Goal: Check status: Check status

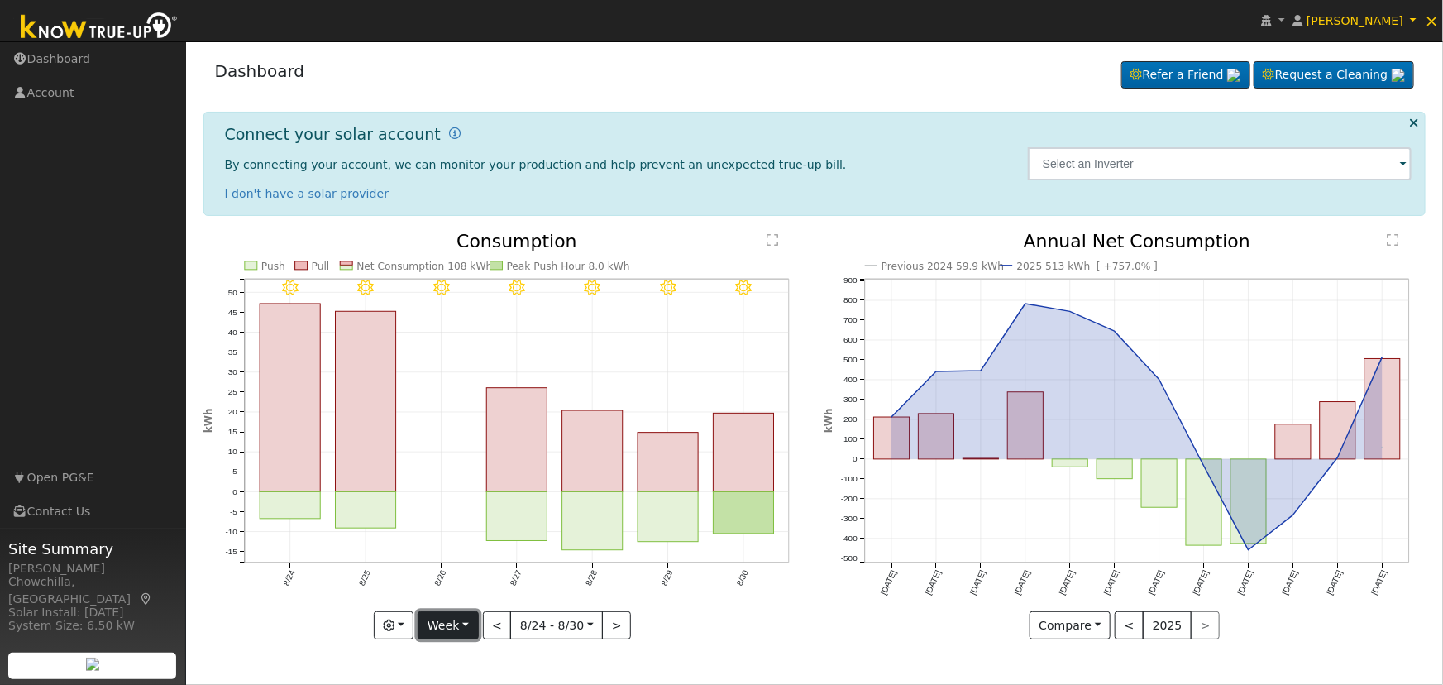
click at [466, 628] on button "Week" at bounding box center [448, 625] width 60 height 28
click at [486, 552] on link "Month" at bounding box center [475, 545] width 115 height 23
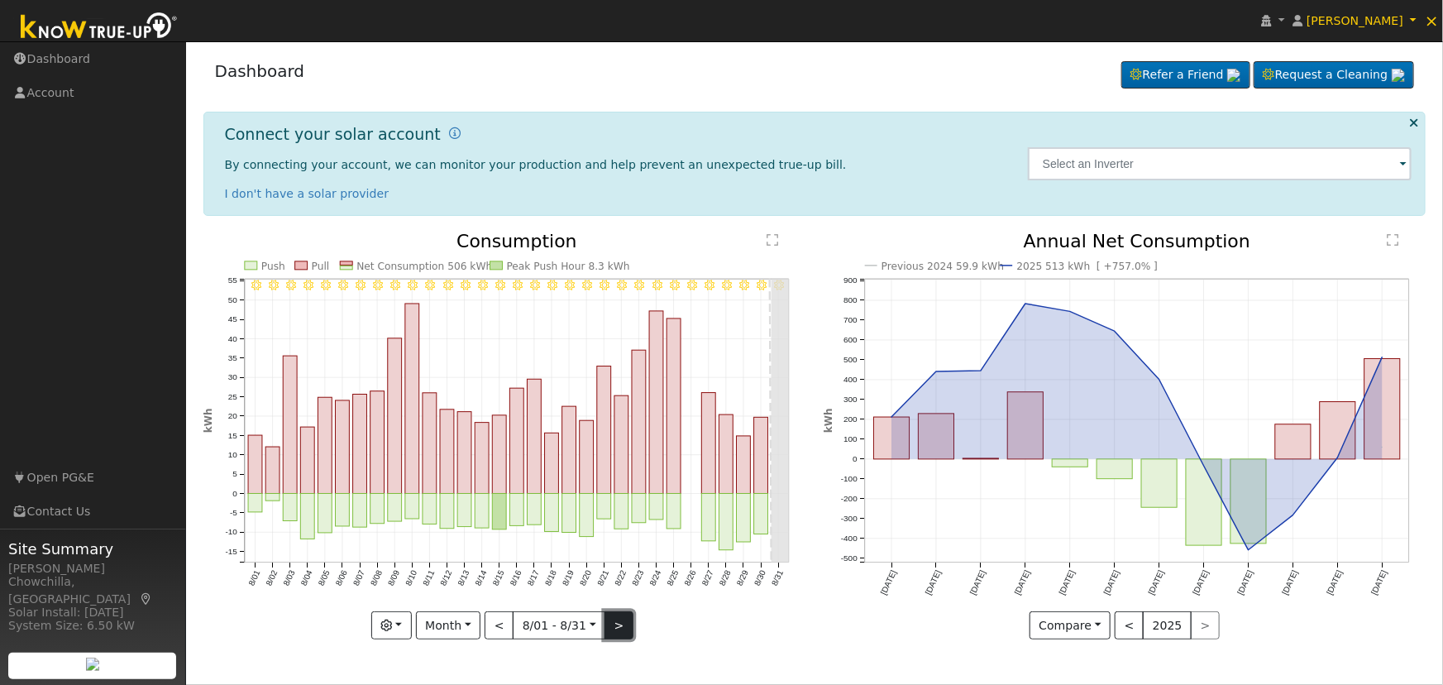
click at [613, 623] on button ">" at bounding box center [618, 625] width 29 height 28
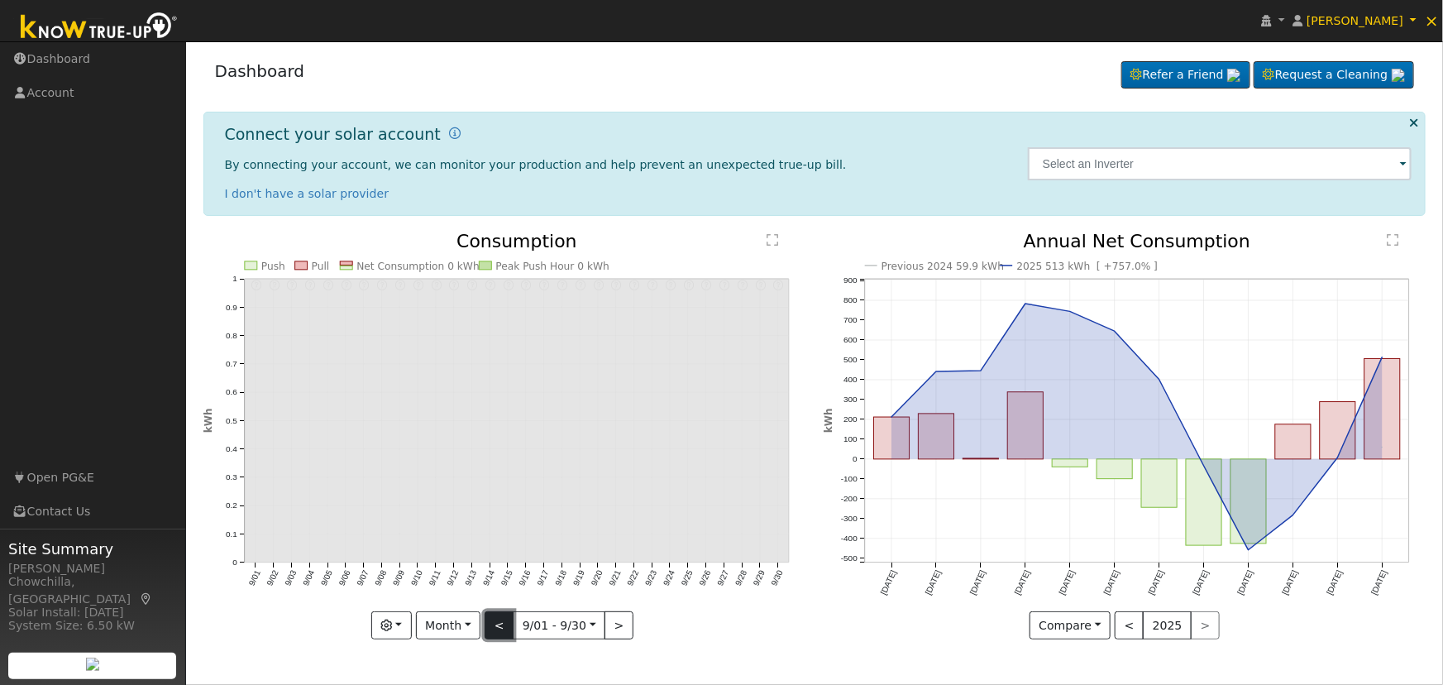
click at [501, 621] on button "<" at bounding box center [499, 625] width 29 height 28
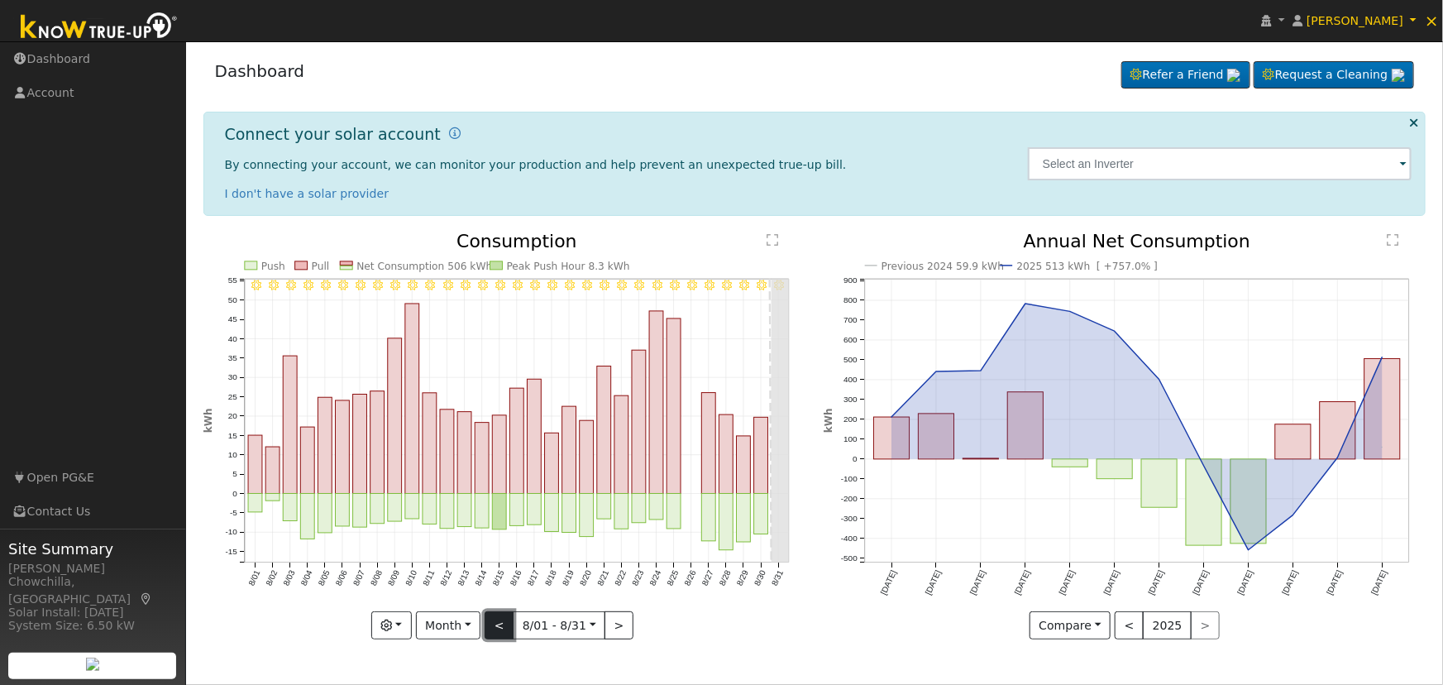
click at [501, 621] on button "<" at bounding box center [499, 625] width 29 height 28
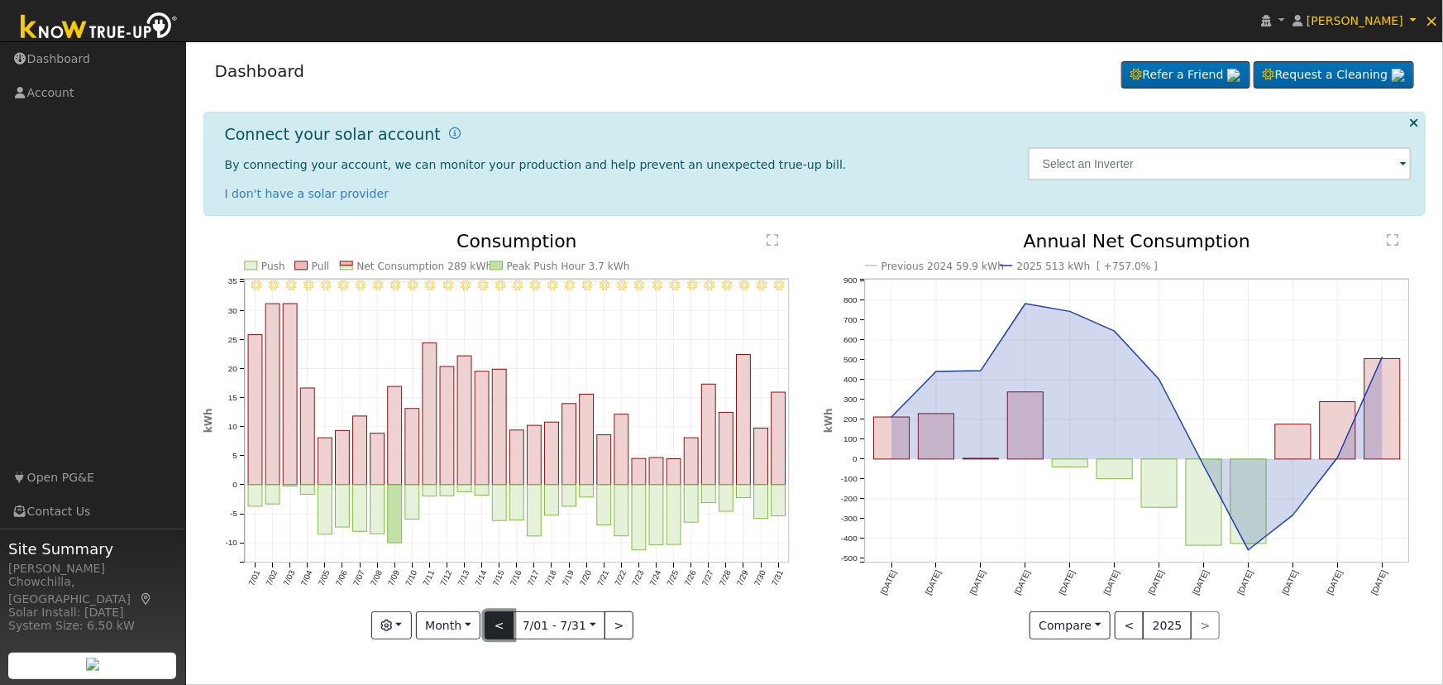
click at [501, 621] on button "<" at bounding box center [499, 625] width 29 height 28
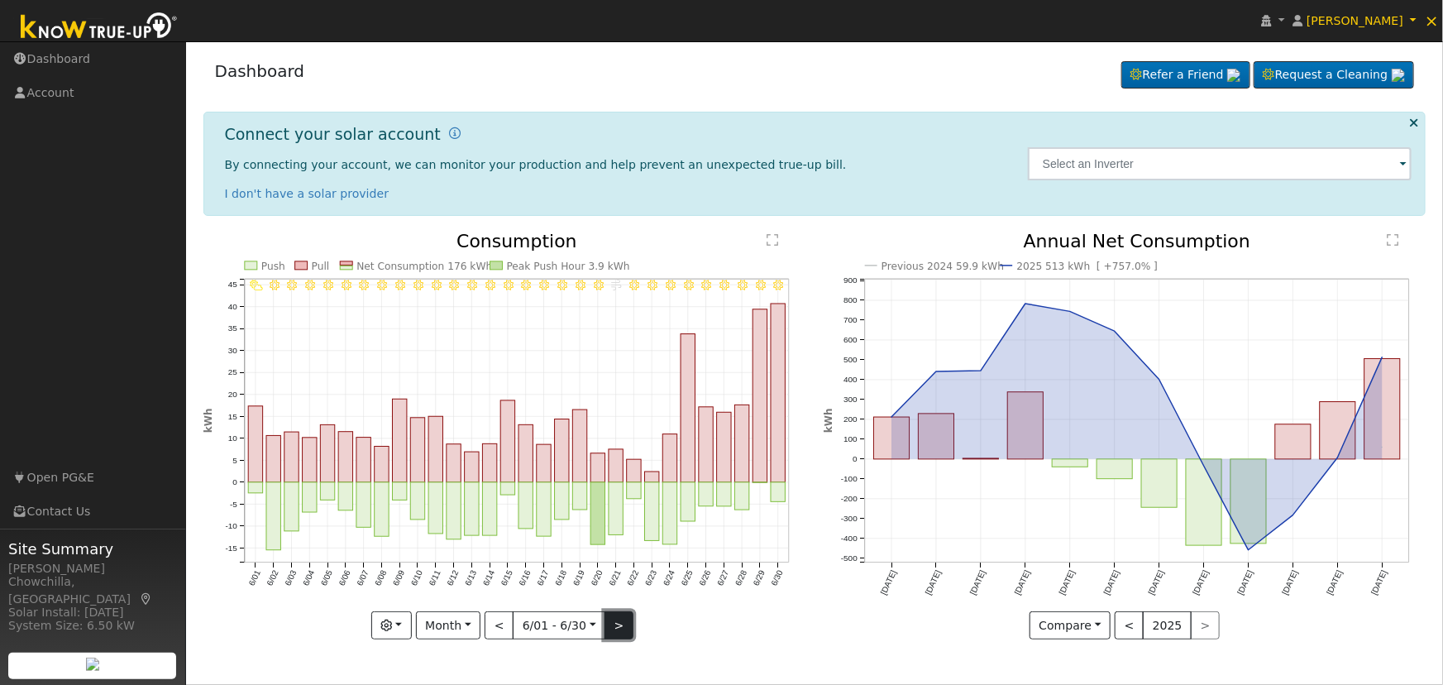
click at [614, 625] on button ">" at bounding box center [618, 625] width 29 height 28
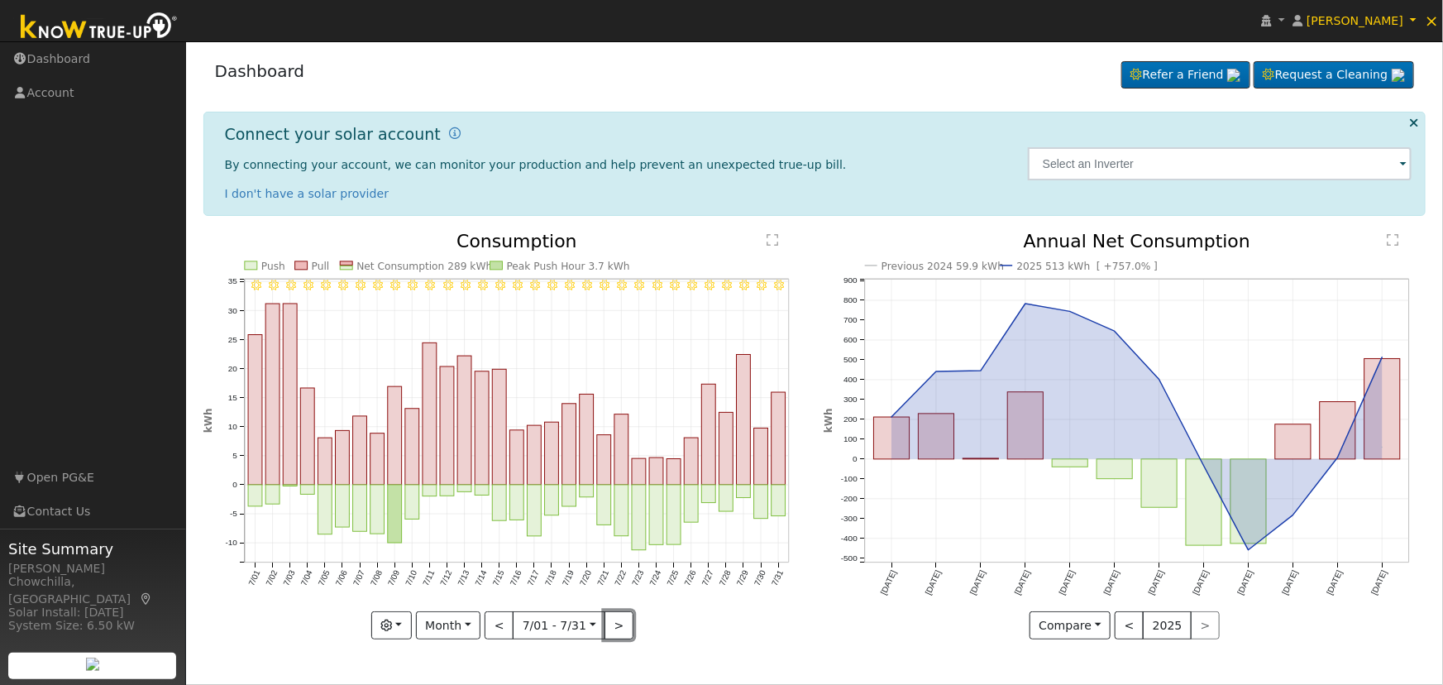
click at [612, 628] on button ">" at bounding box center [618, 625] width 29 height 28
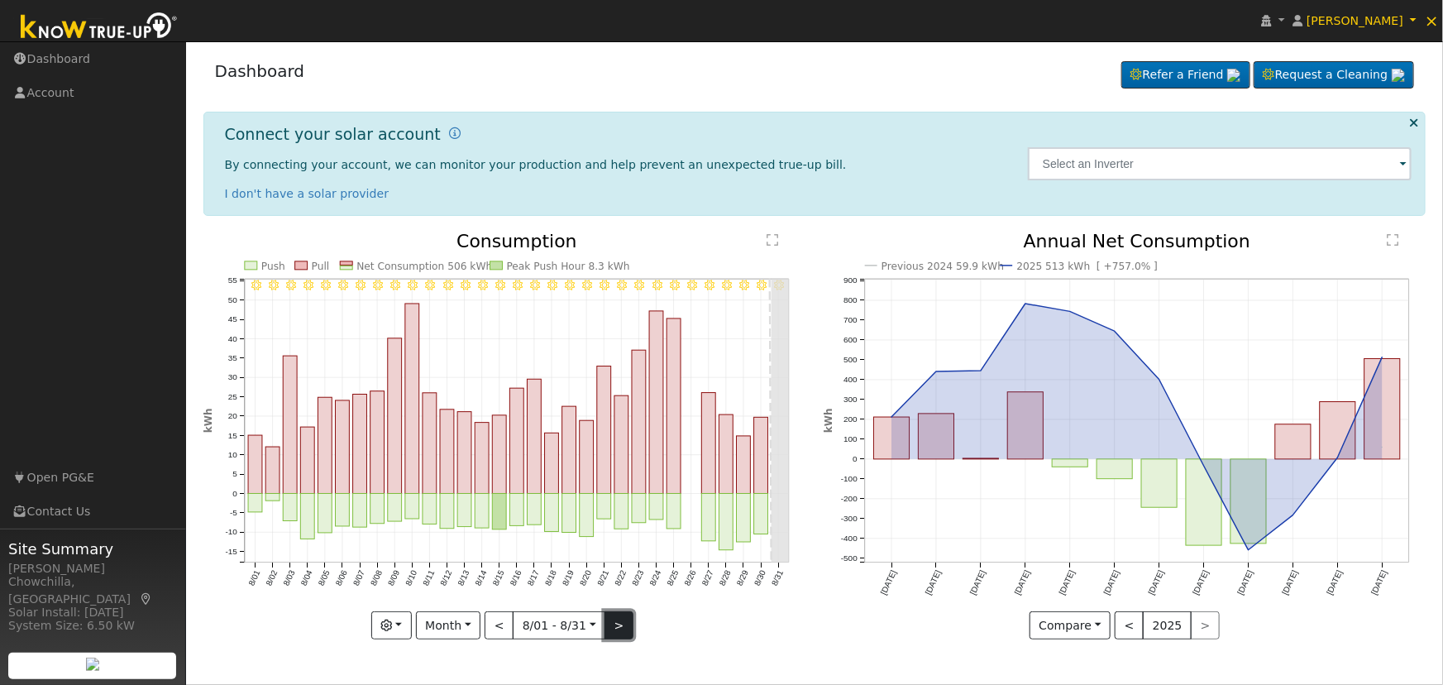
click at [619, 623] on button ">" at bounding box center [618, 625] width 29 height 28
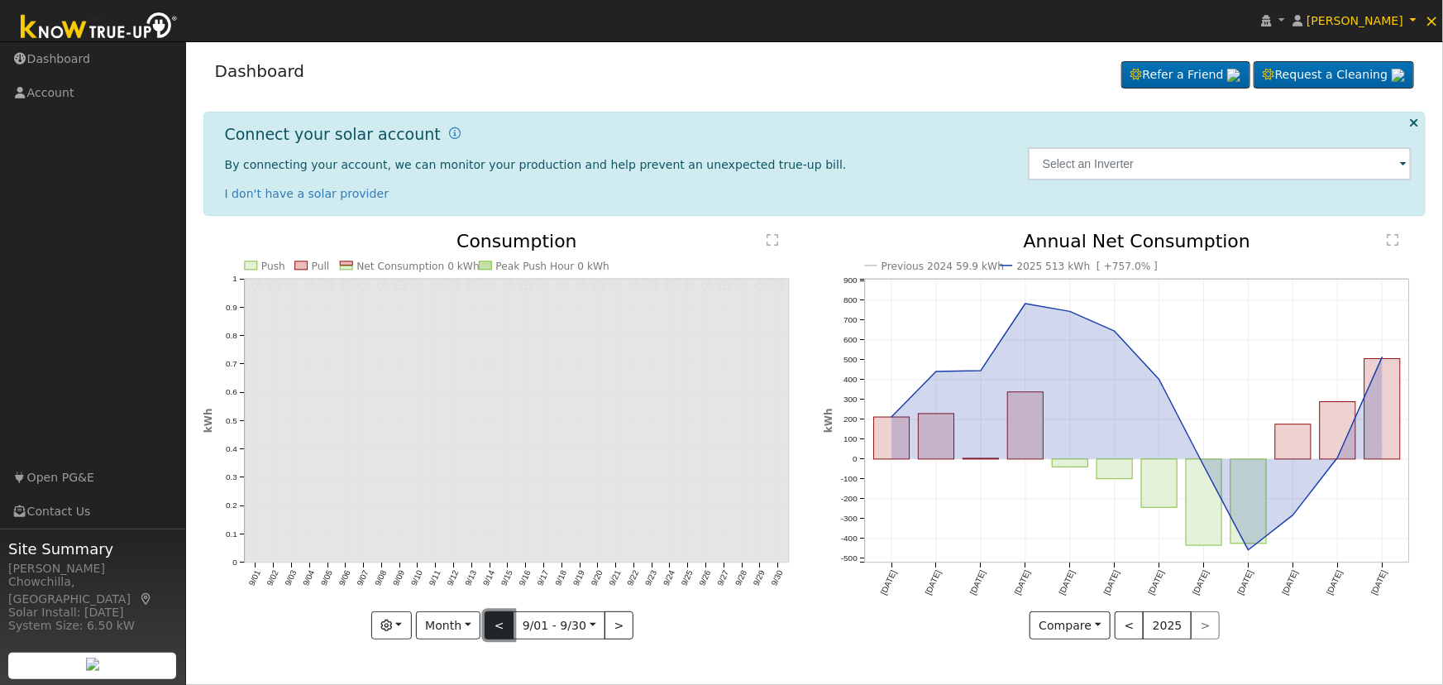
click at [488, 625] on button "<" at bounding box center [499, 625] width 29 height 28
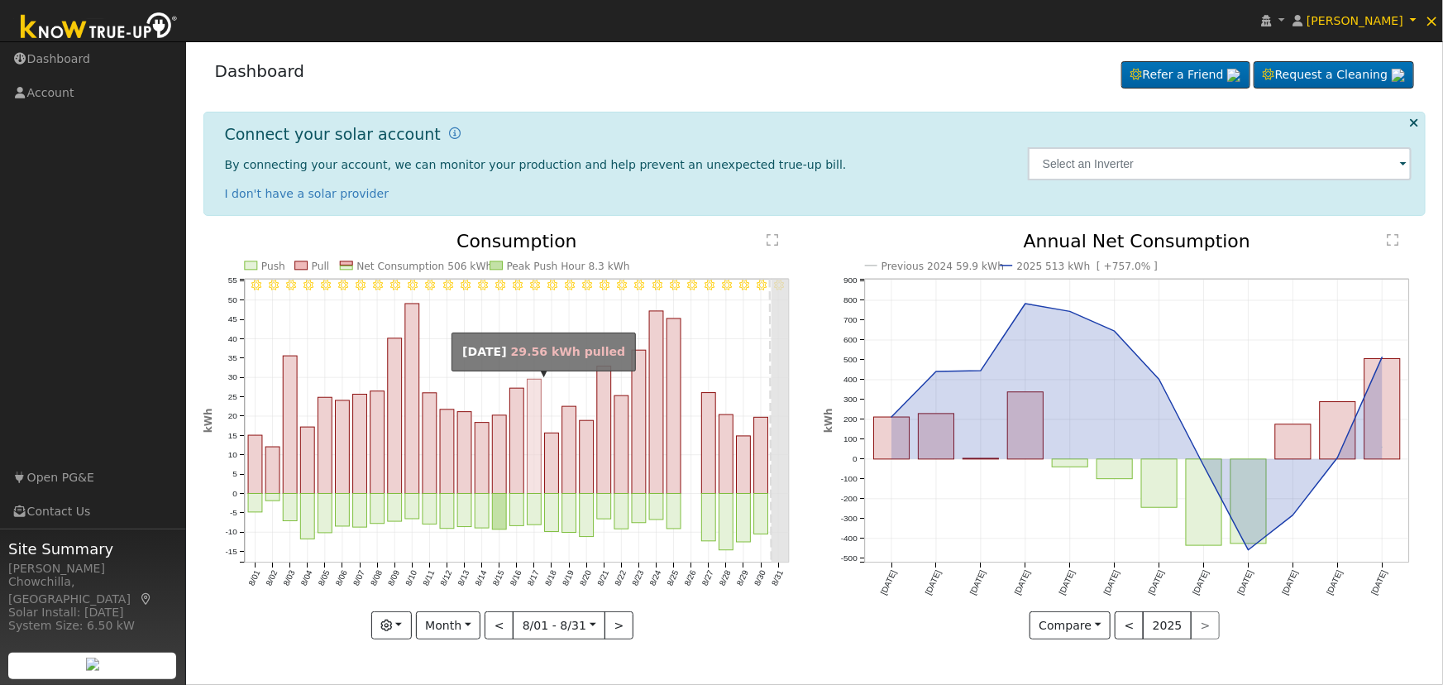
click at [535, 471] on rect "onclick=""" at bounding box center [535, 437] width 14 height 114
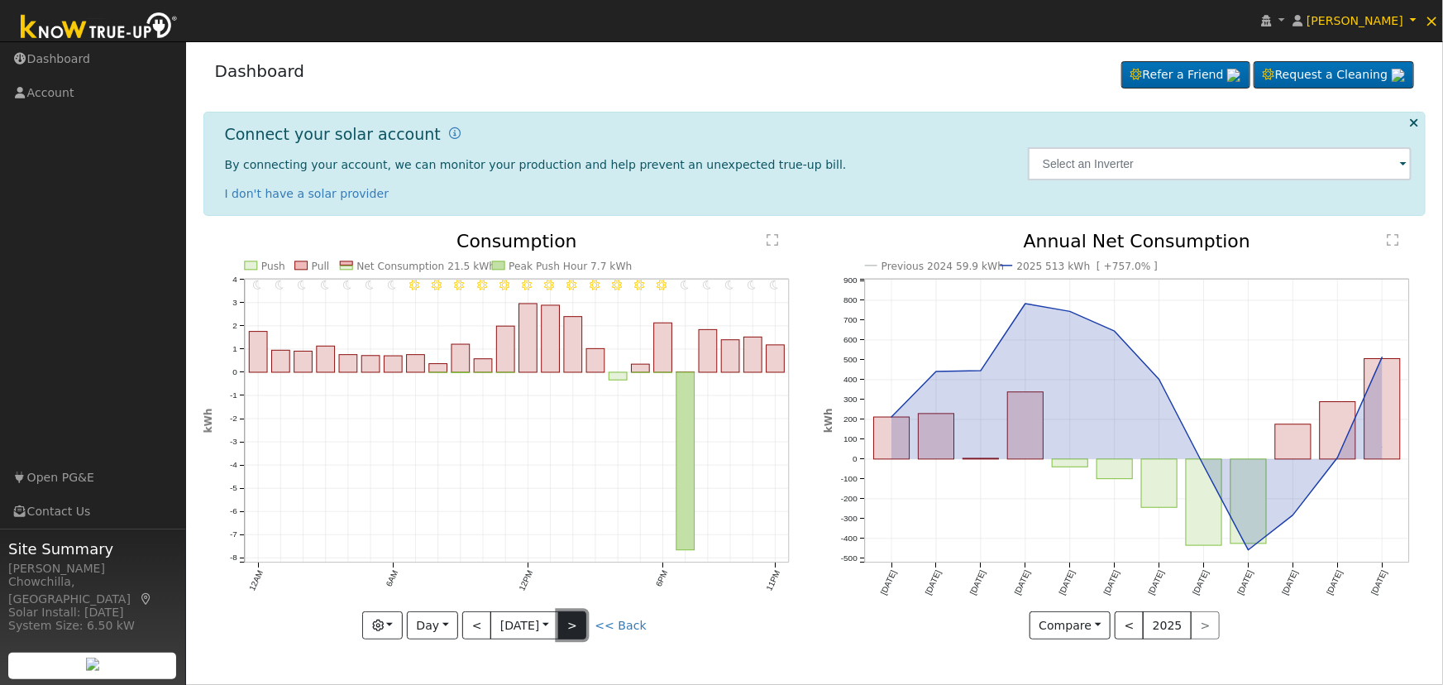
click at [579, 623] on button ">" at bounding box center [572, 625] width 29 height 28
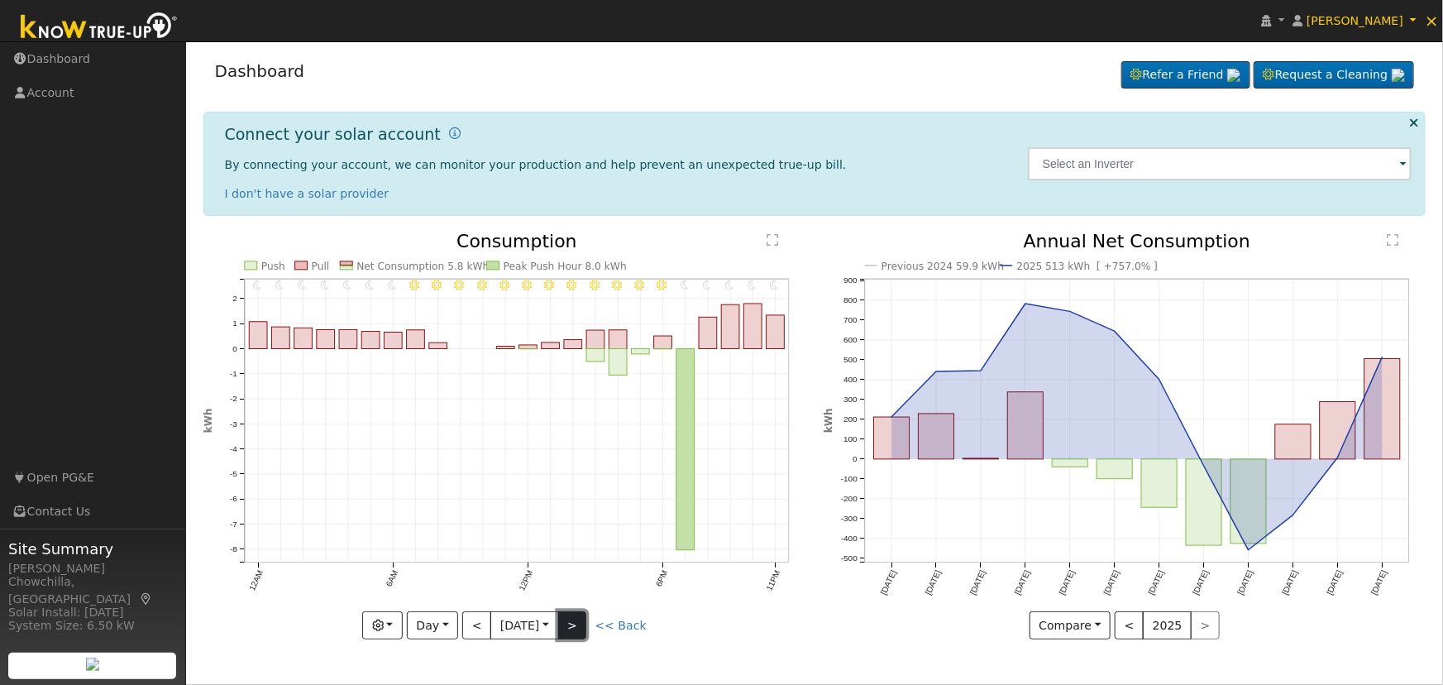
click at [577, 623] on button ">" at bounding box center [572, 625] width 29 height 28
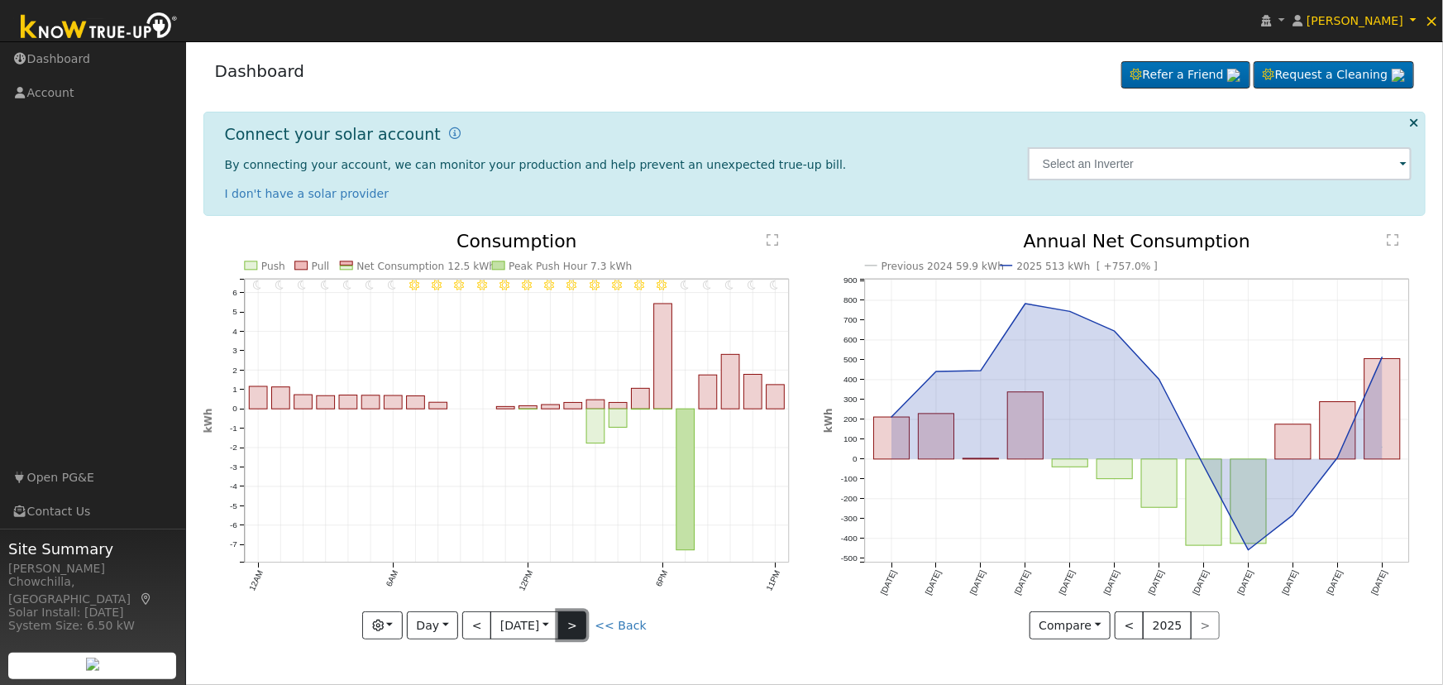
click at [576, 627] on button ">" at bounding box center [572, 625] width 29 height 28
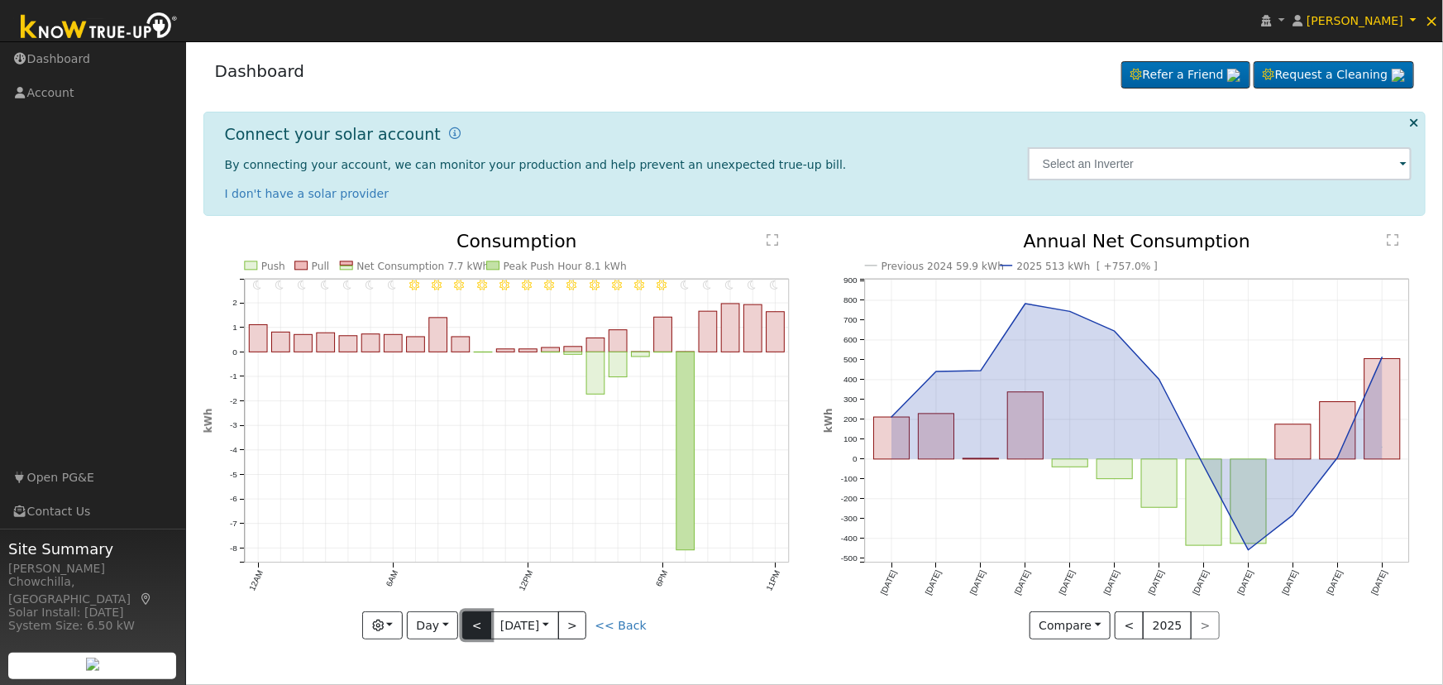
click at [478, 628] on button "<" at bounding box center [476, 625] width 29 height 28
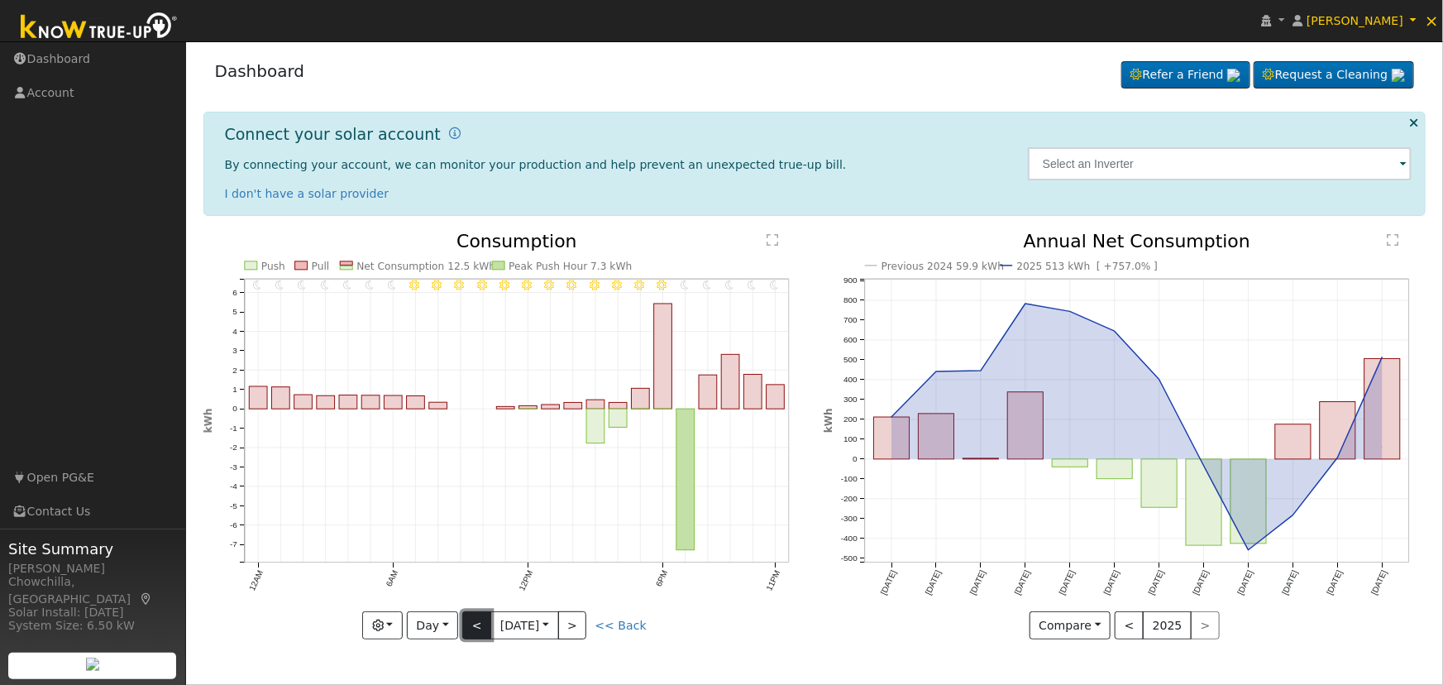
click at [478, 628] on button "<" at bounding box center [476, 625] width 29 height 28
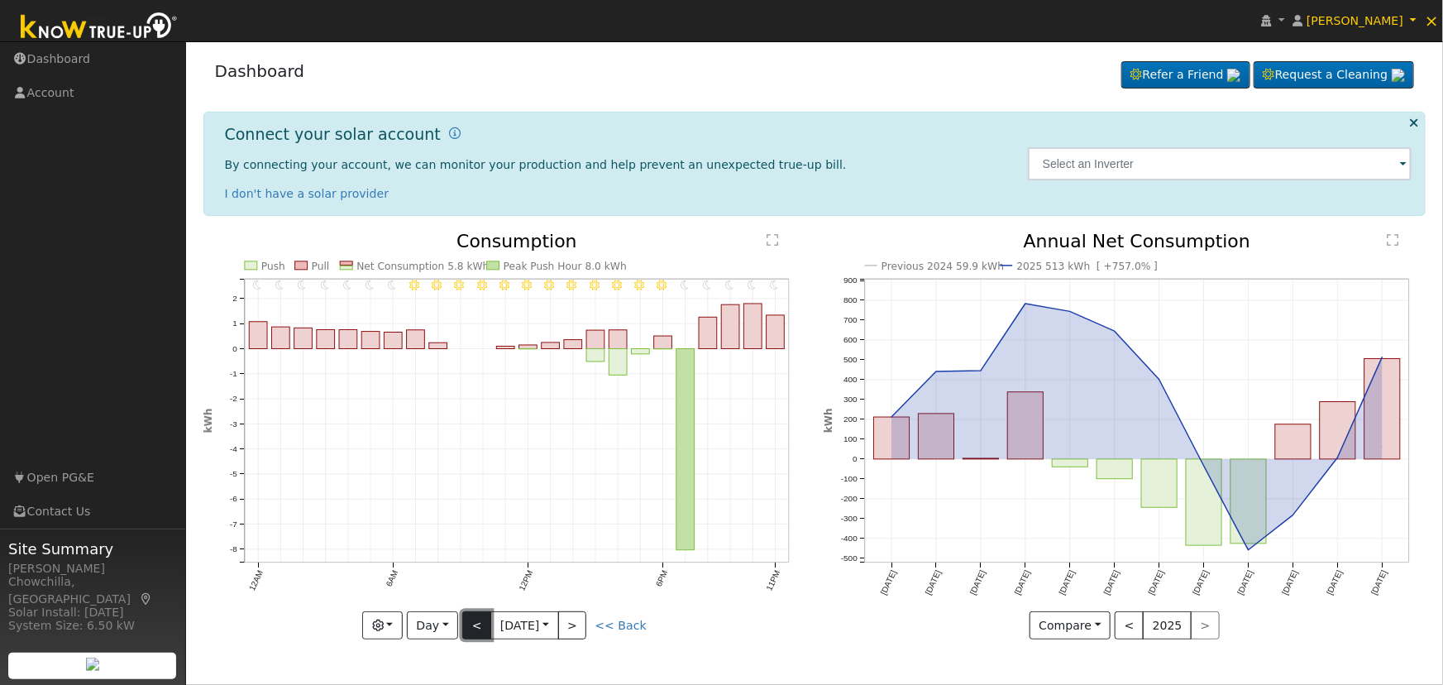
click at [478, 628] on button "<" at bounding box center [476, 625] width 29 height 28
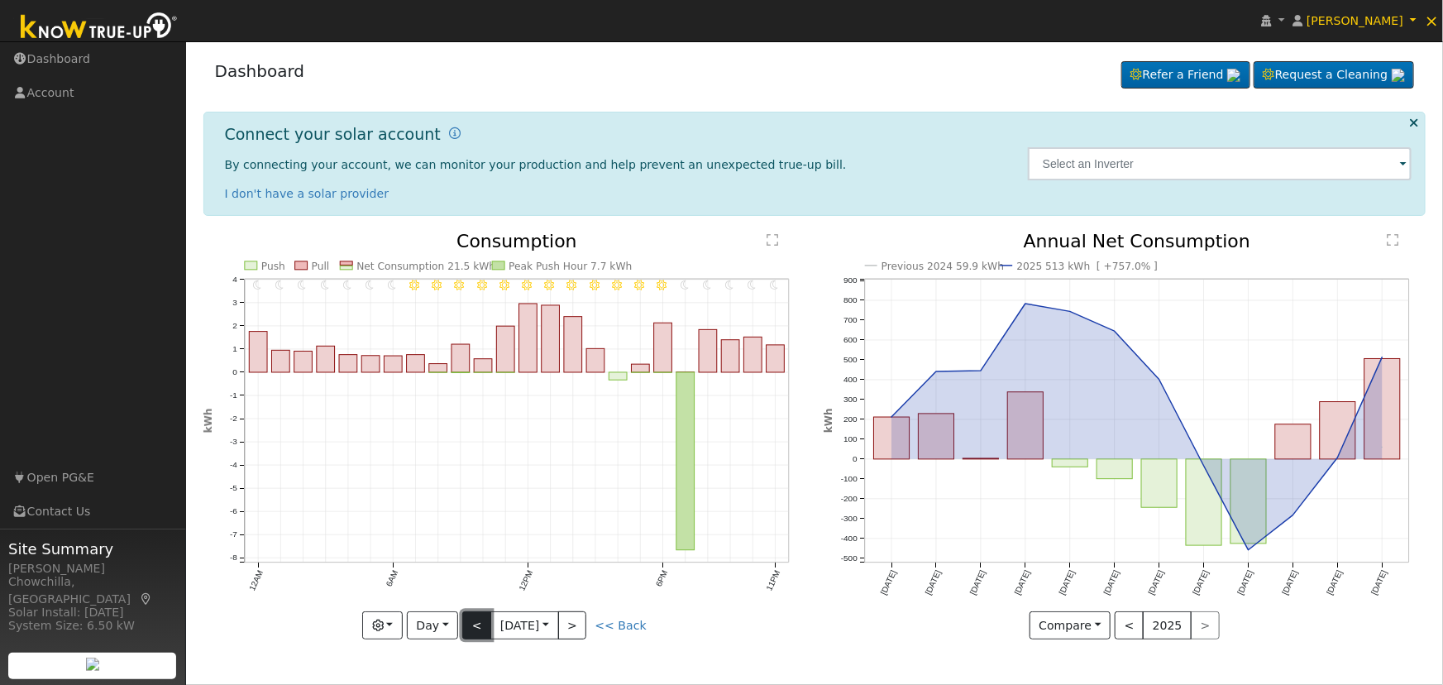
click at [478, 628] on button "<" at bounding box center [476, 625] width 29 height 28
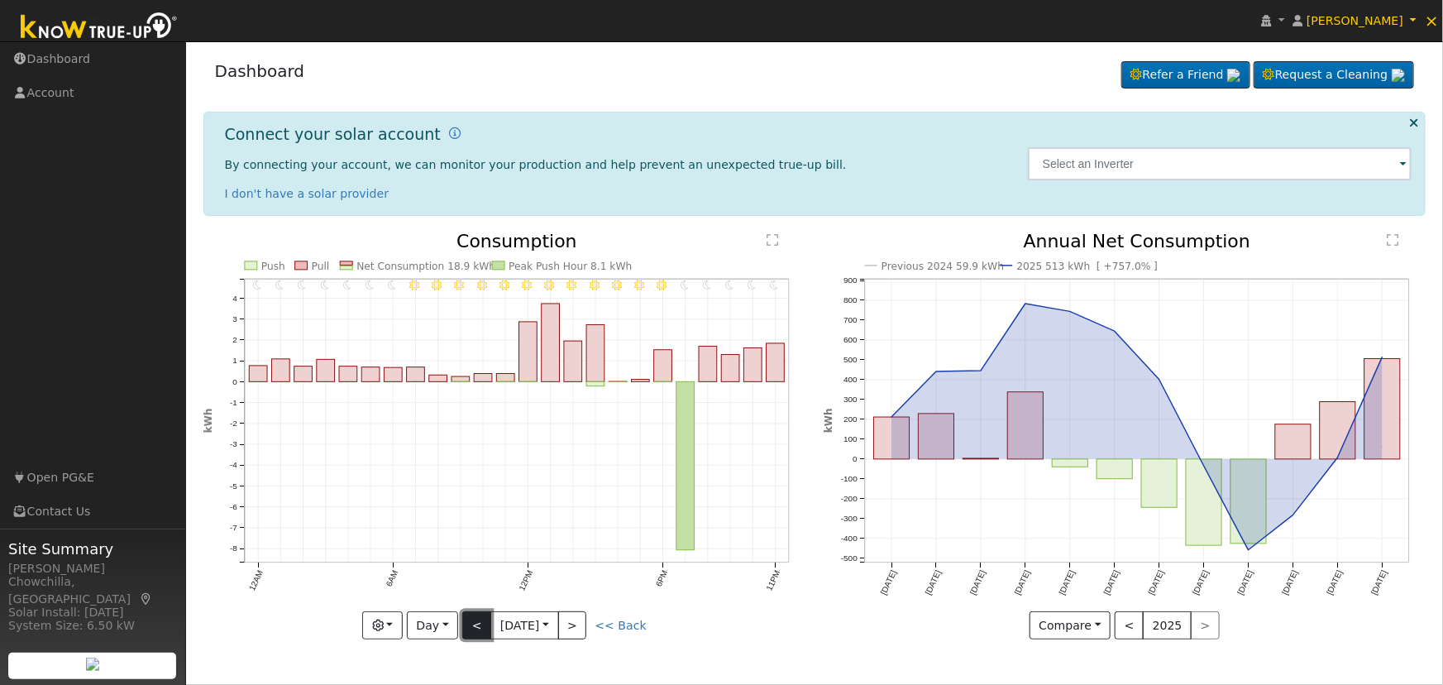
click at [478, 628] on button "<" at bounding box center [476, 625] width 29 height 28
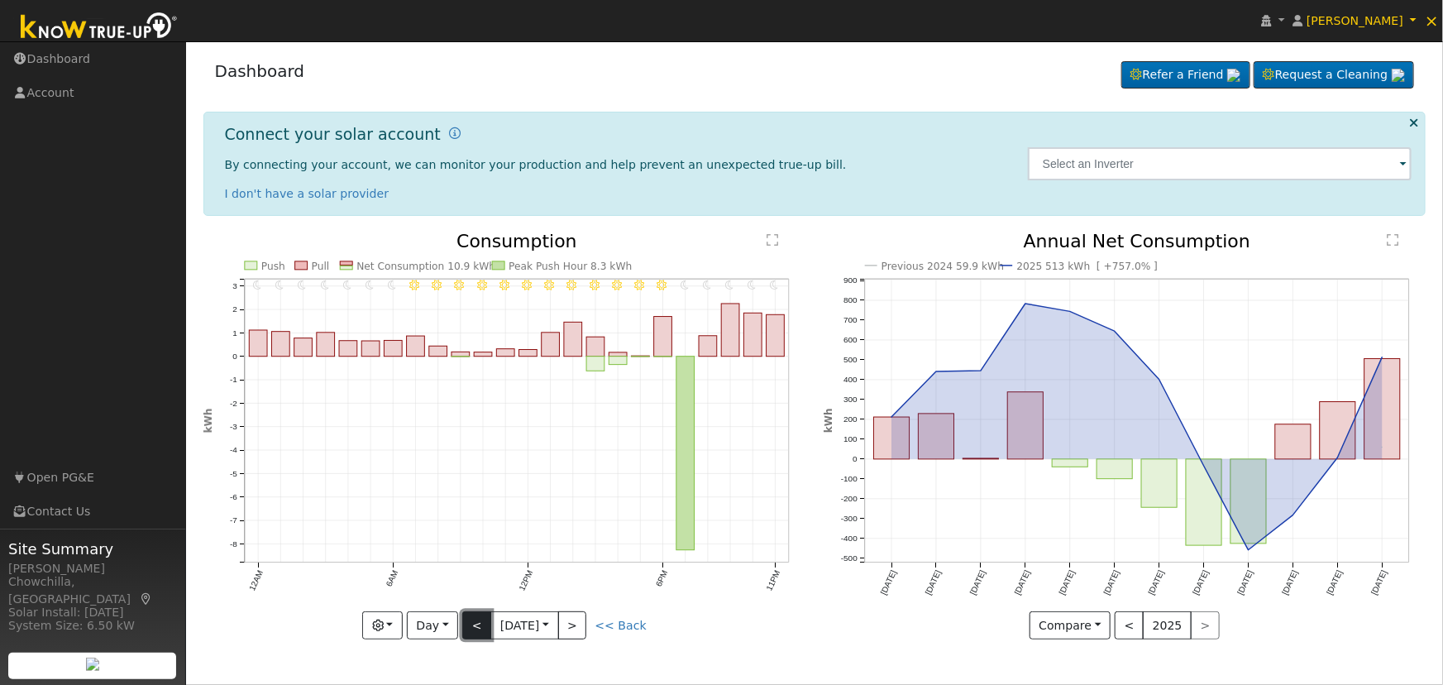
click at [478, 628] on button "<" at bounding box center [476, 625] width 29 height 28
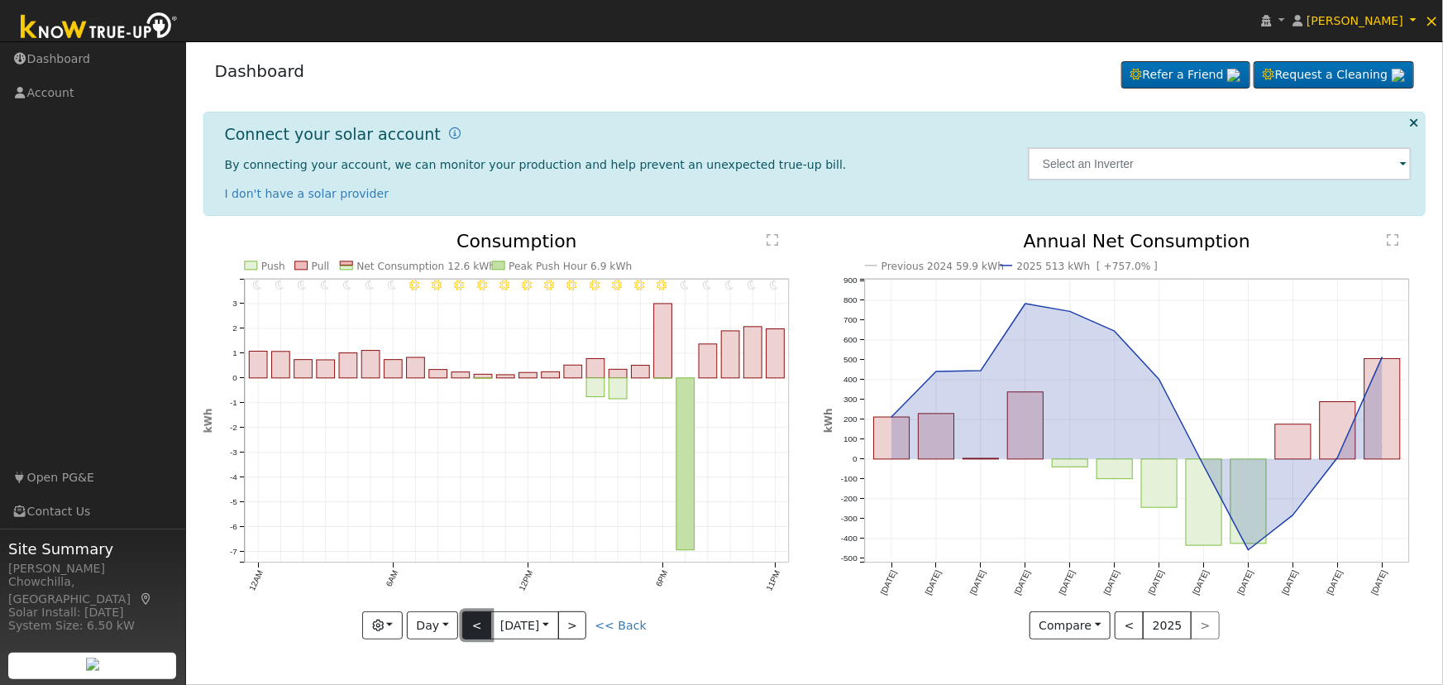
click at [470, 623] on button "<" at bounding box center [476, 625] width 29 height 28
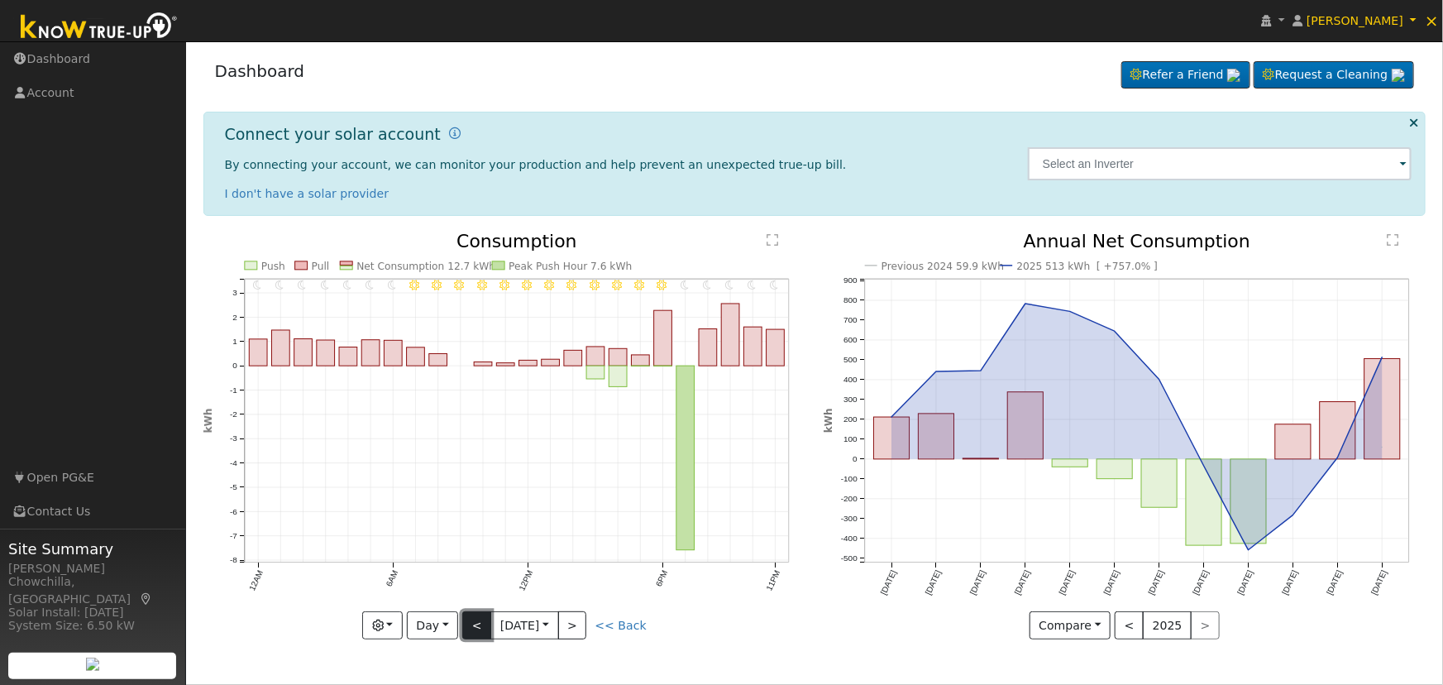
click at [470, 623] on button "<" at bounding box center [476, 625] width 29 height 28
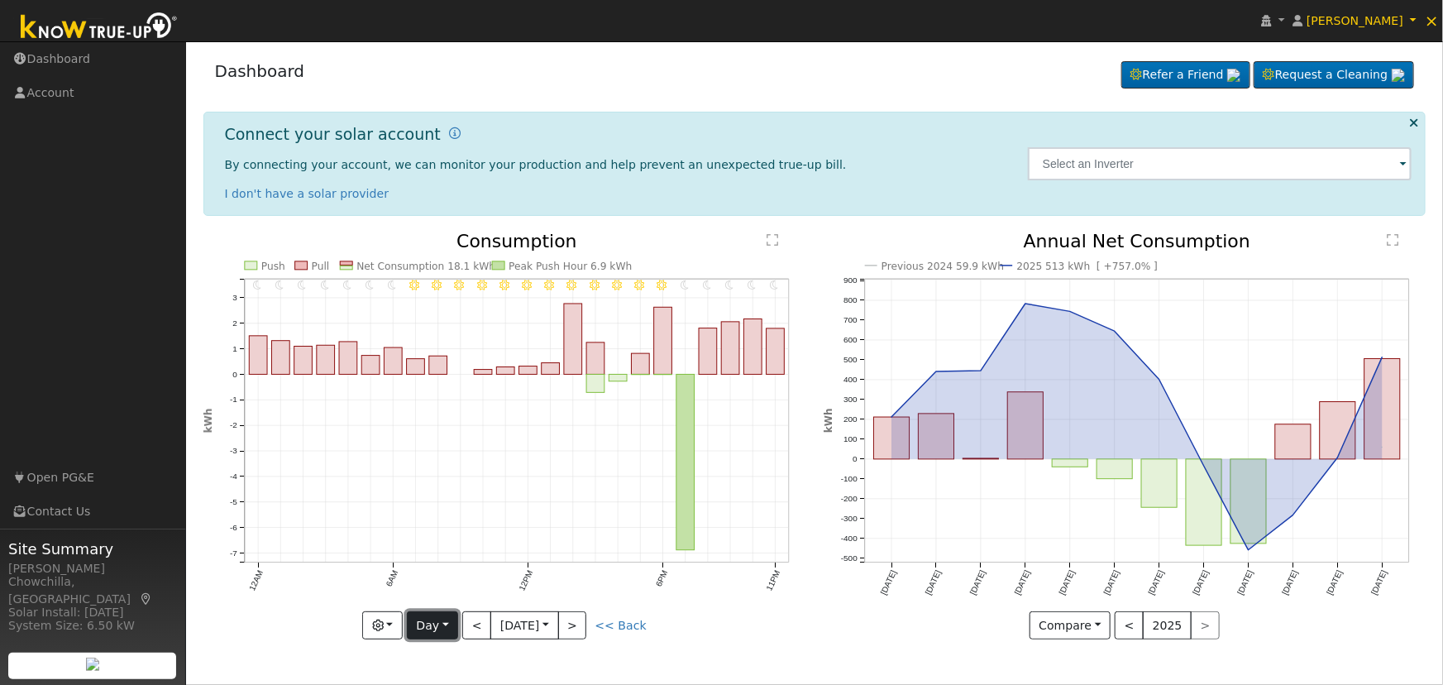
click at [437, 628] on button "Day" at bounding box center [432, 625] width 51 height 28
click at [432, 546] on link "Month" at bounding box center [465, 545] width 115 height 23
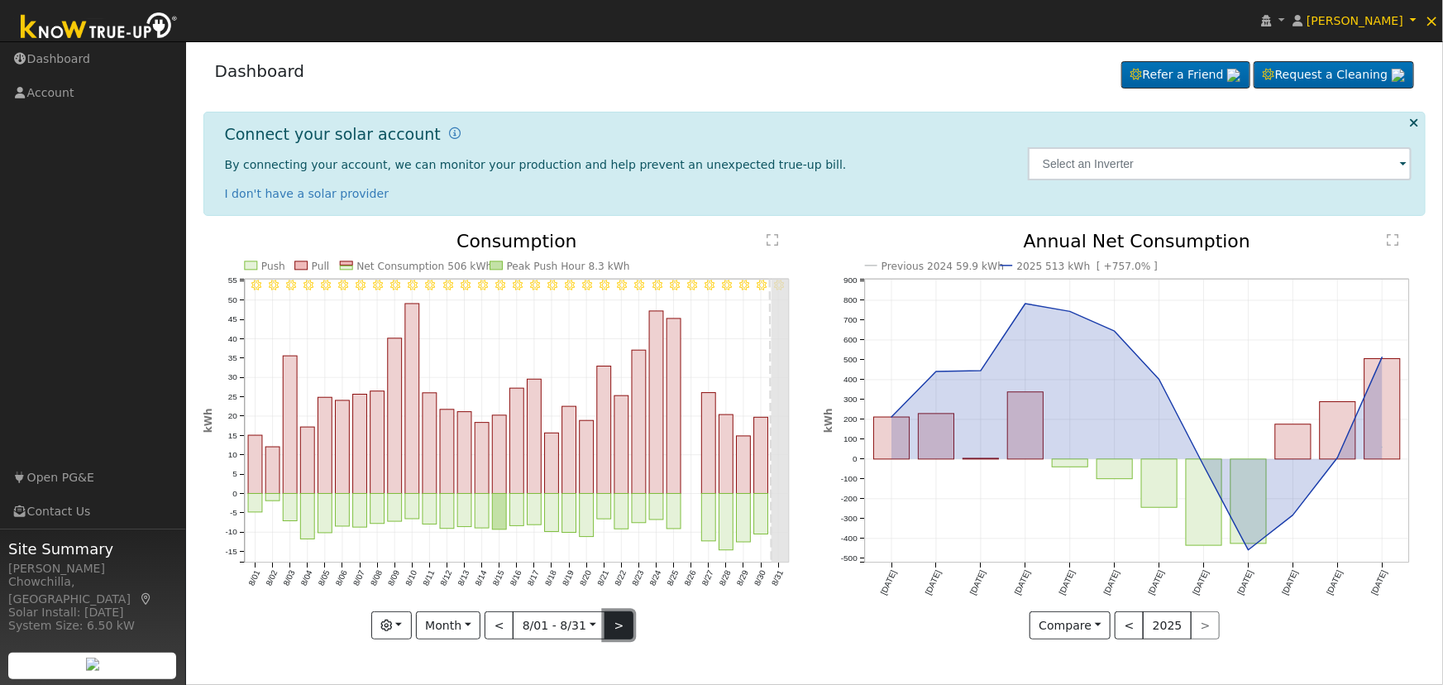
click at [619, 628] on button ">" at bounding box center [618, 625] width 29 height 28
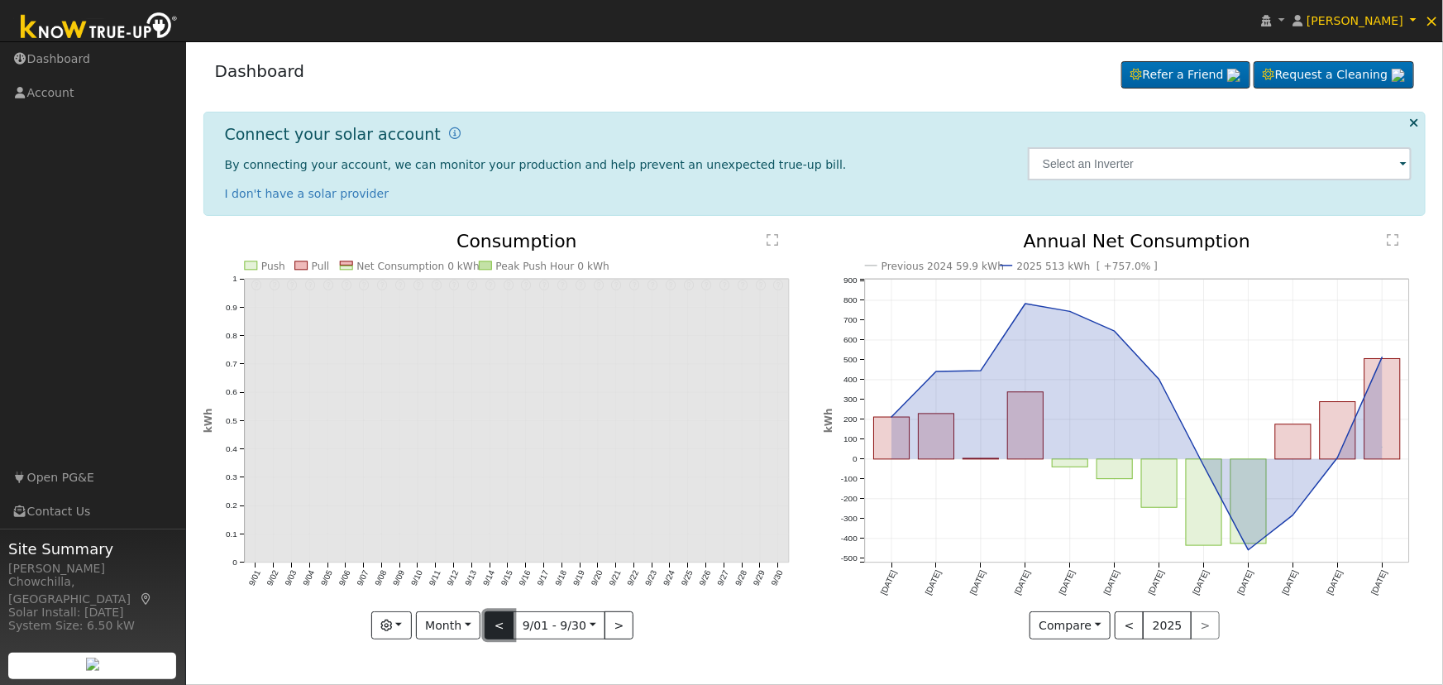
click at [498, 629] on button "<" at bounding box center [499, 625] width 29 height 28
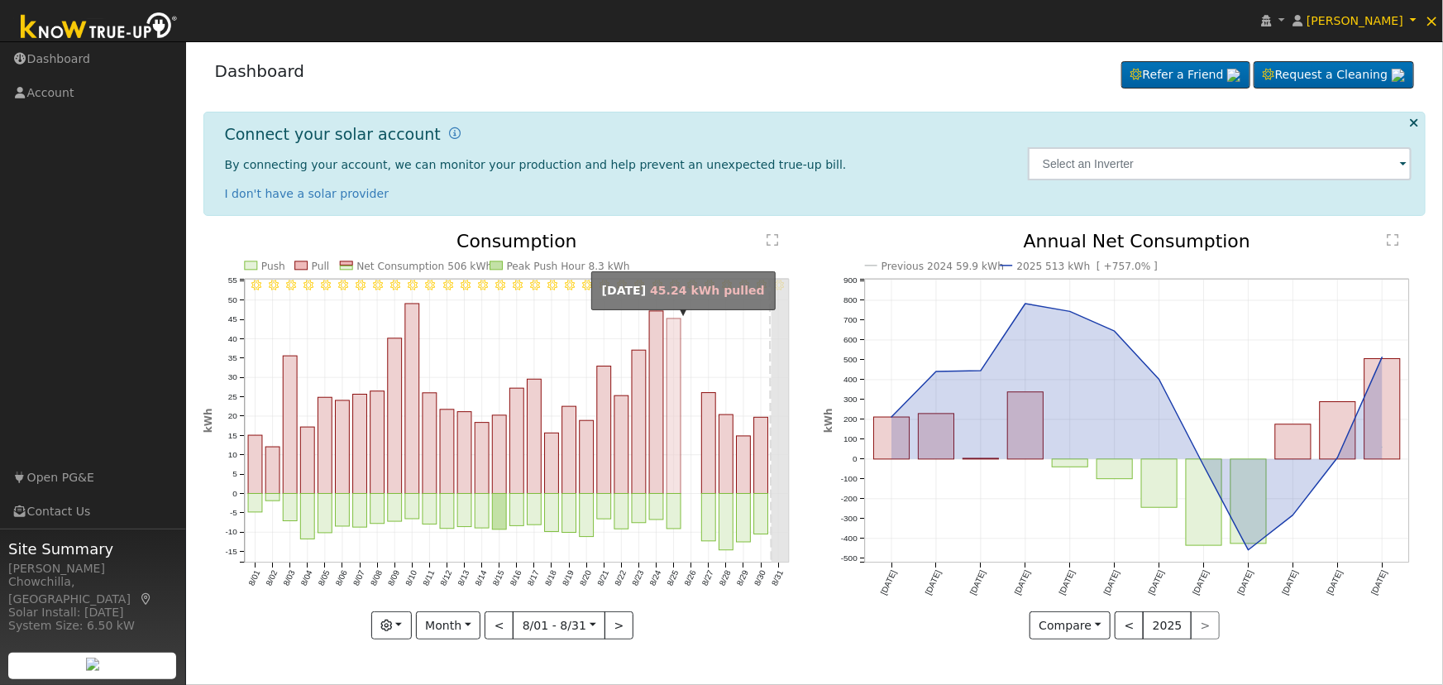
click at [676, 451] on rect "onclick=""" at bounding box center [674, 405] width 14 height 175
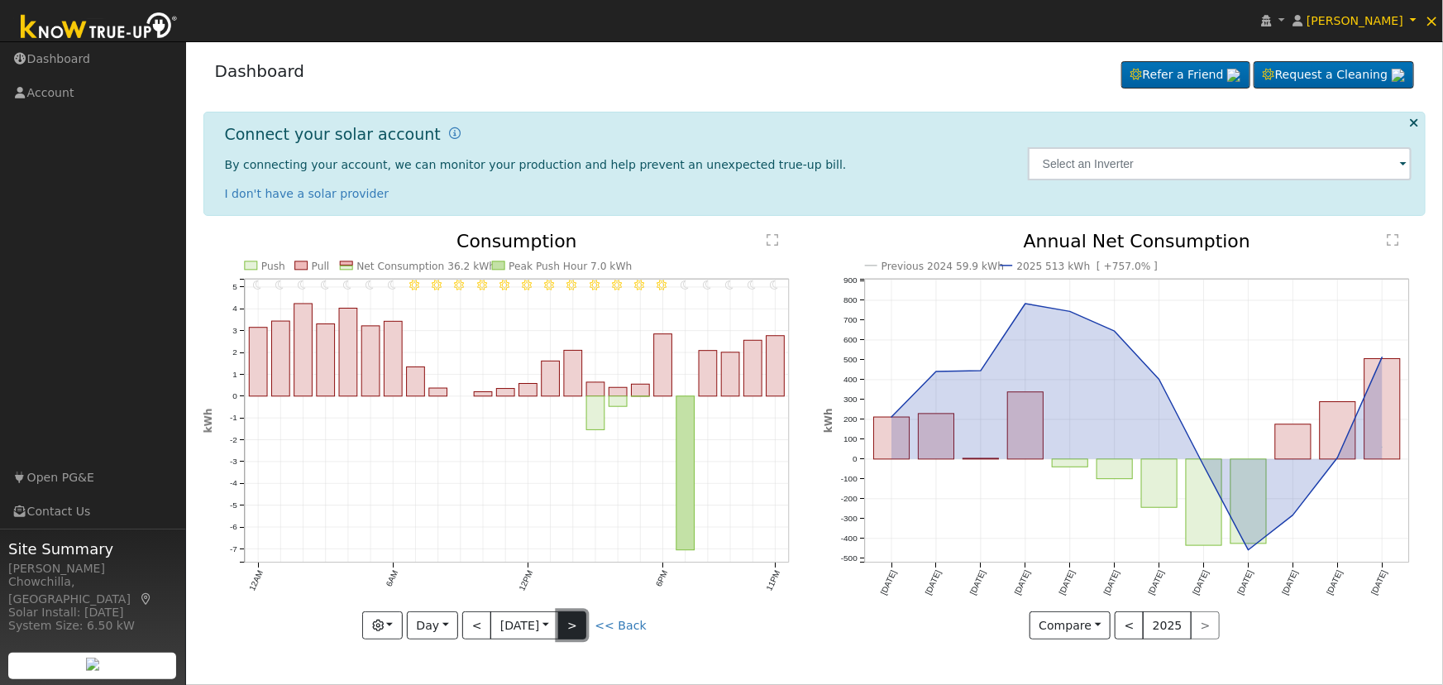
click at [580, 623] on button ">" at bounding box center [572, 625] width 29 height 28
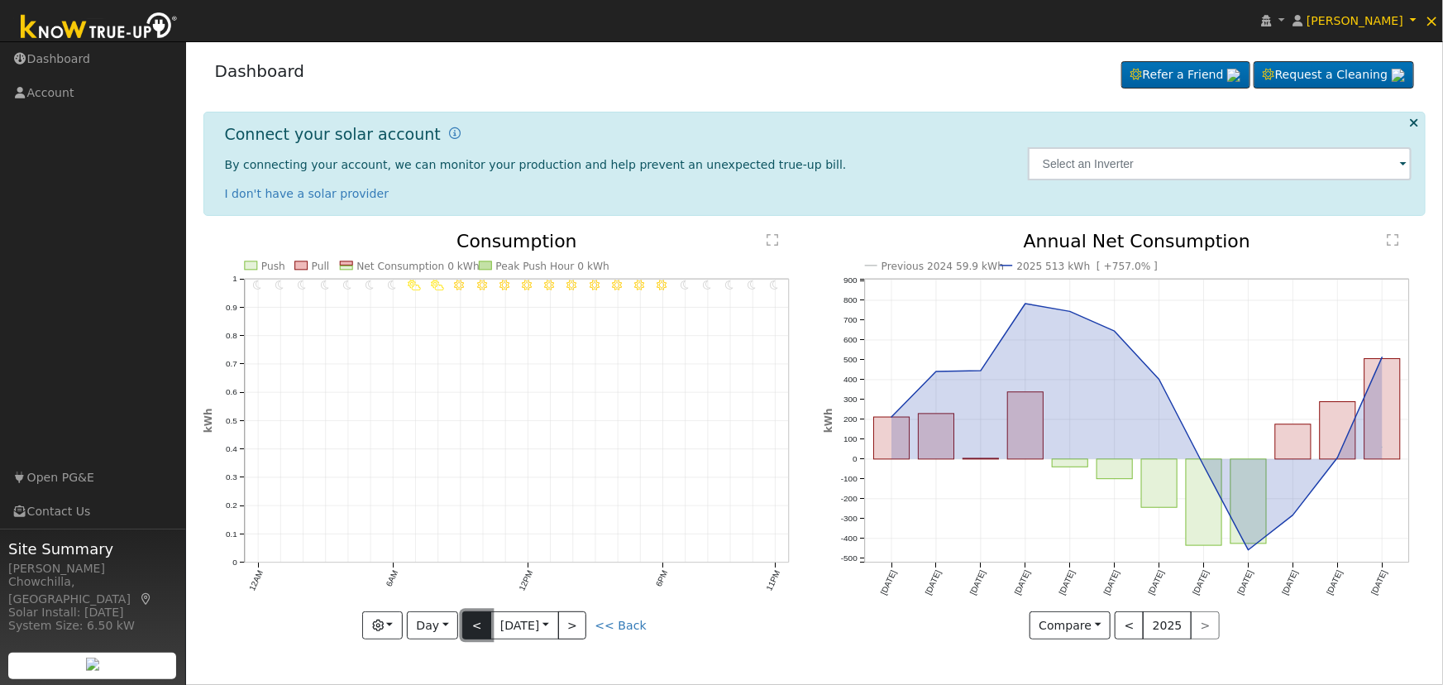
click at [481, 625] on button "<" at bounding box center [476, 625] width 29 height 28
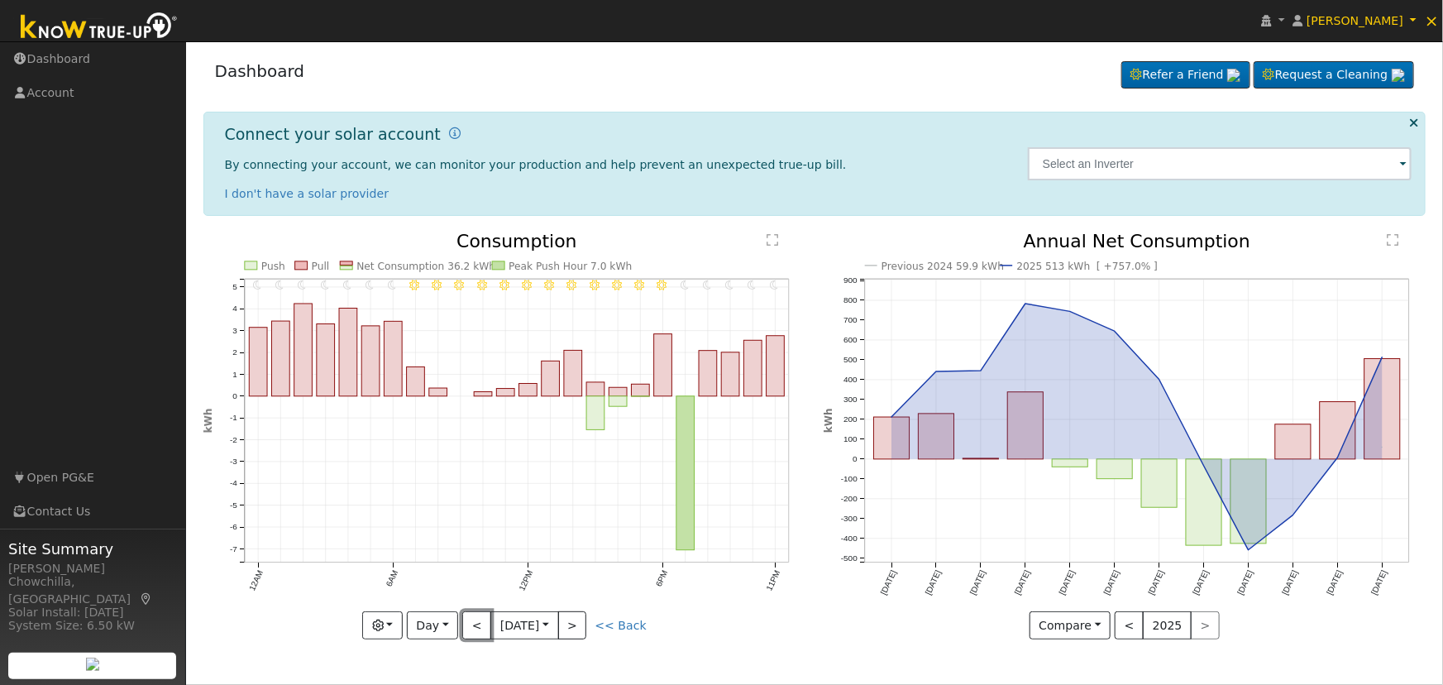
click at [481, 623] on button "<" at bounding box center [476, 625] width 29 height 28
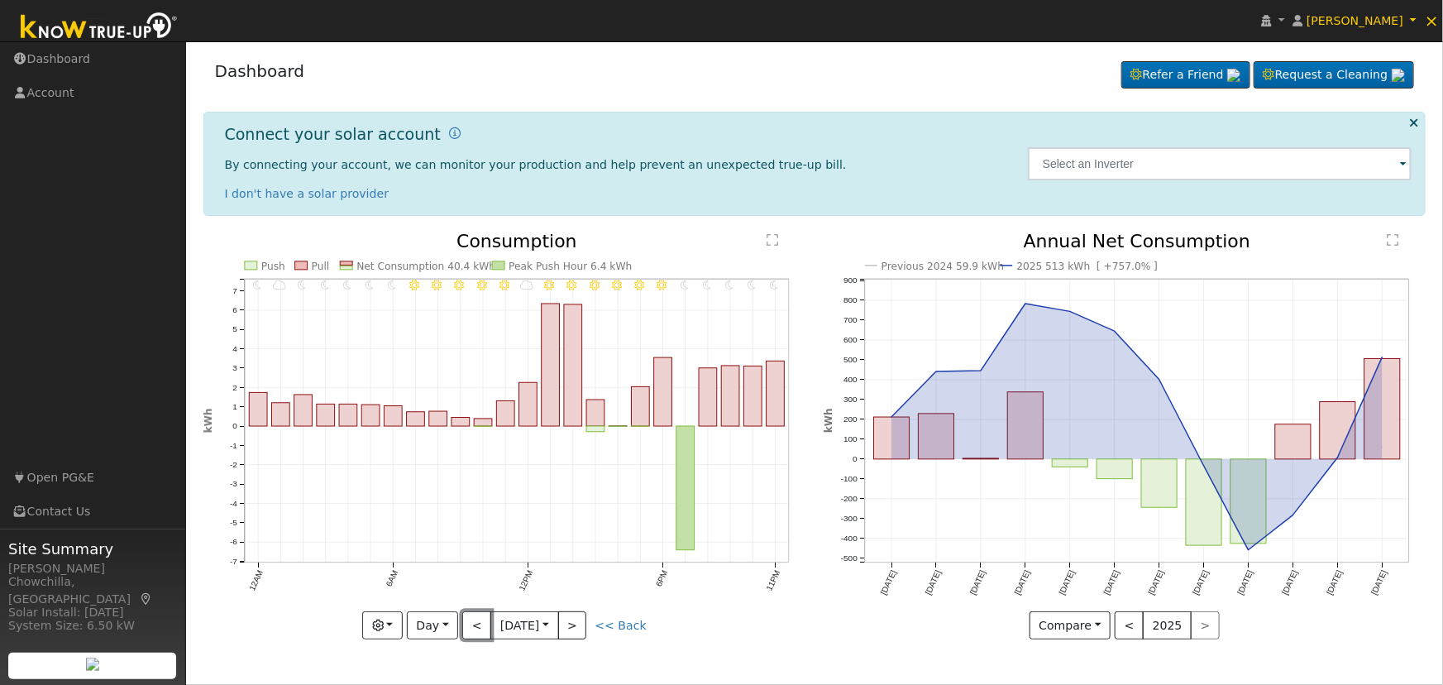
click at [481, 623] on button "<" at bounding box center [476, 625] width 29 height 28
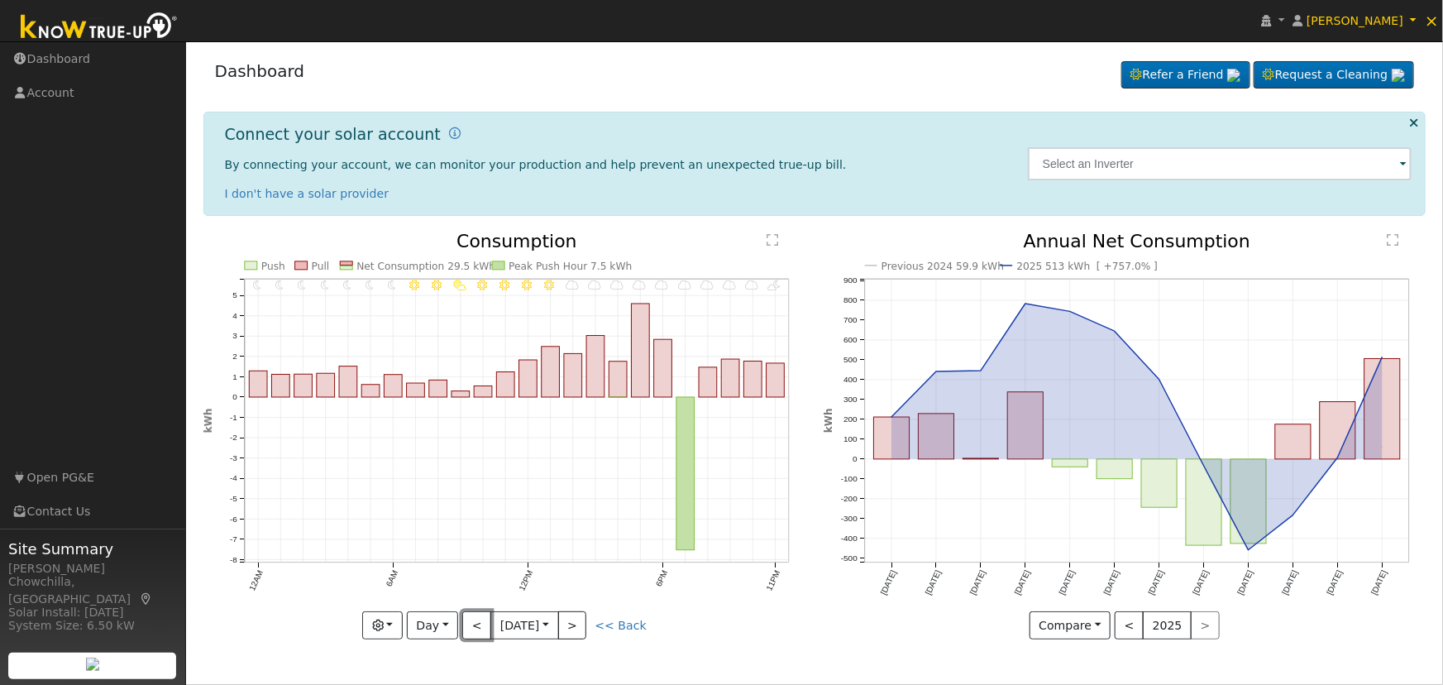
click at [481, 623] on button "<" at bounding box center [476, 625] width 29 height 28
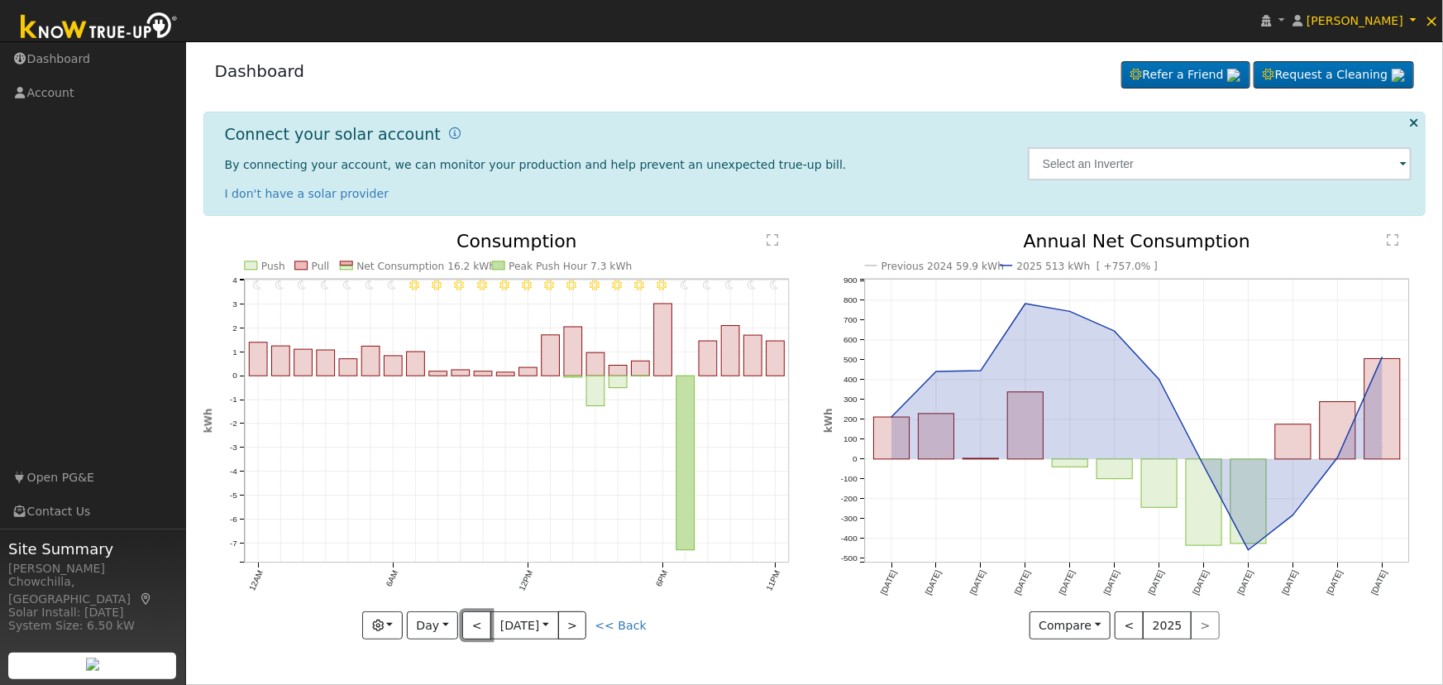
click at [481, 623] on button "<" at bounding box center [476, 625] width 29 height 28
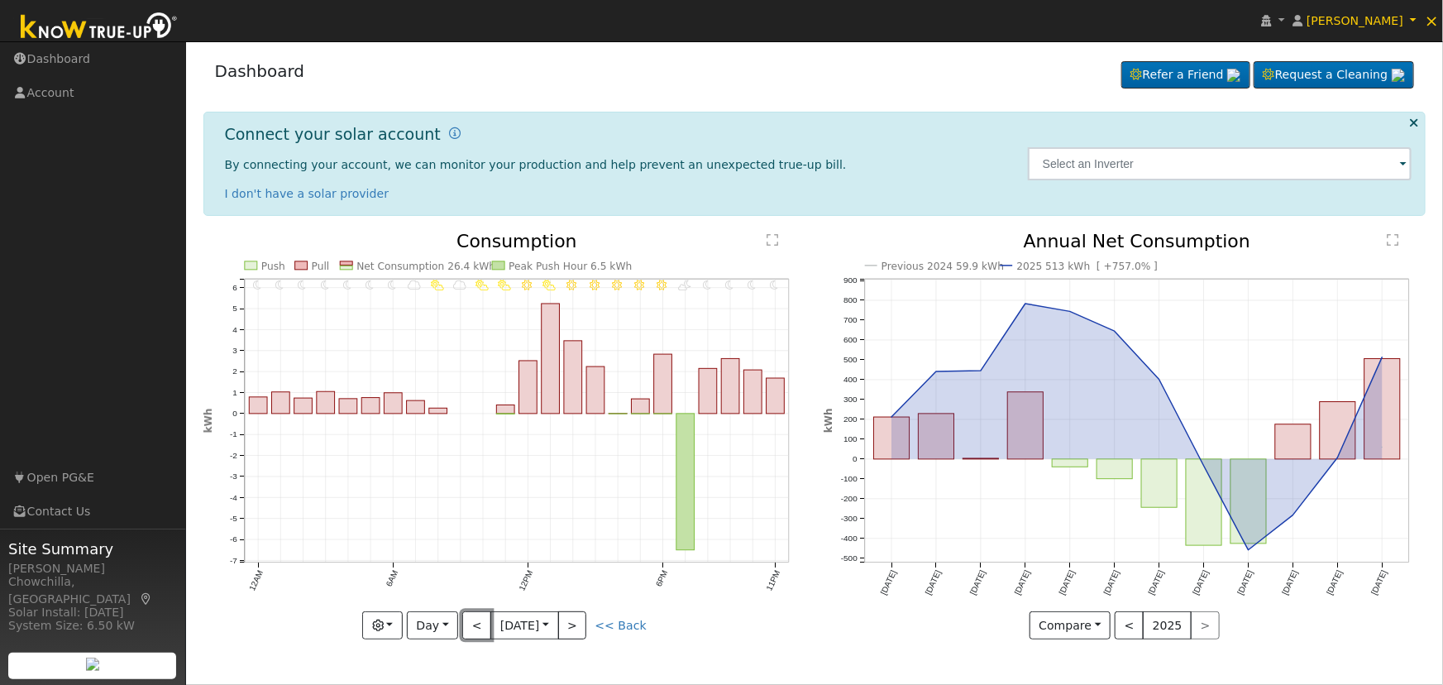
click at [481, 623] on button "<" at bounding box center [476, 625] width 29 height 28
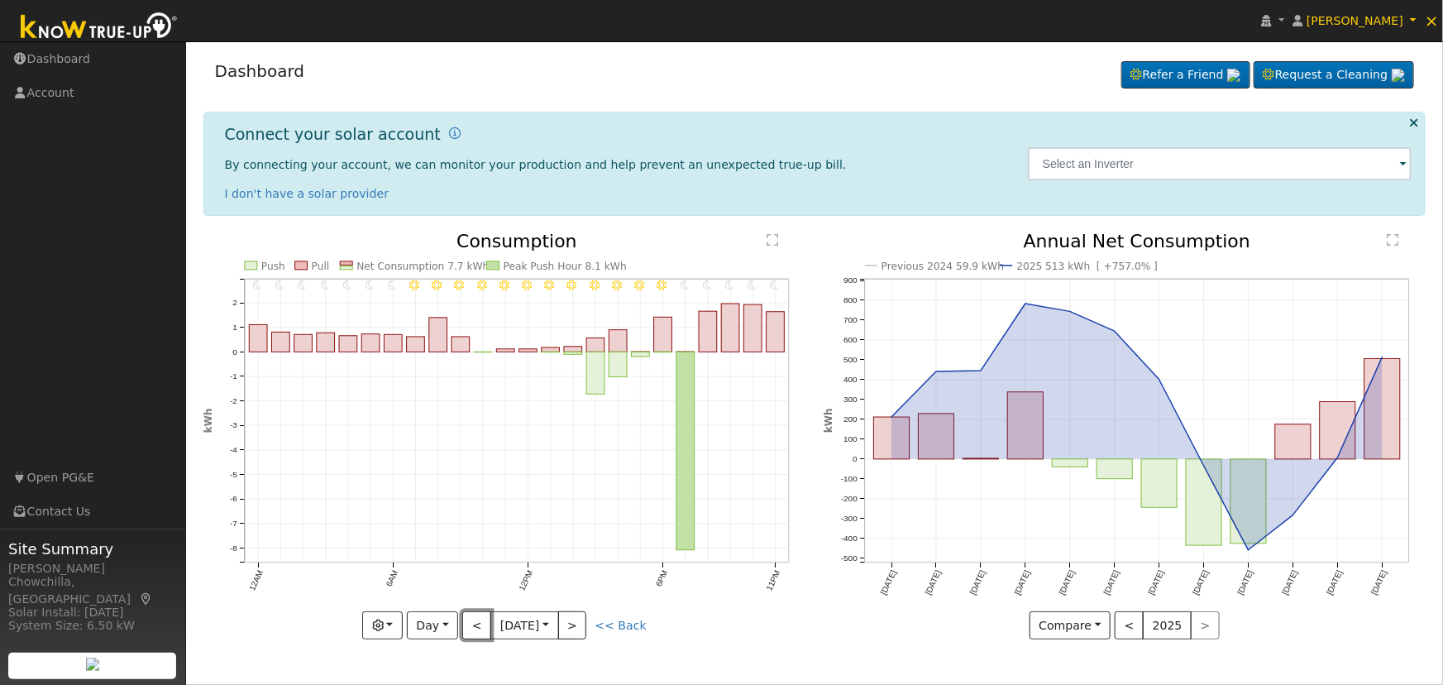
click at [481, 623] on button "<" at bounding box center [476, 625] width 29 height 28
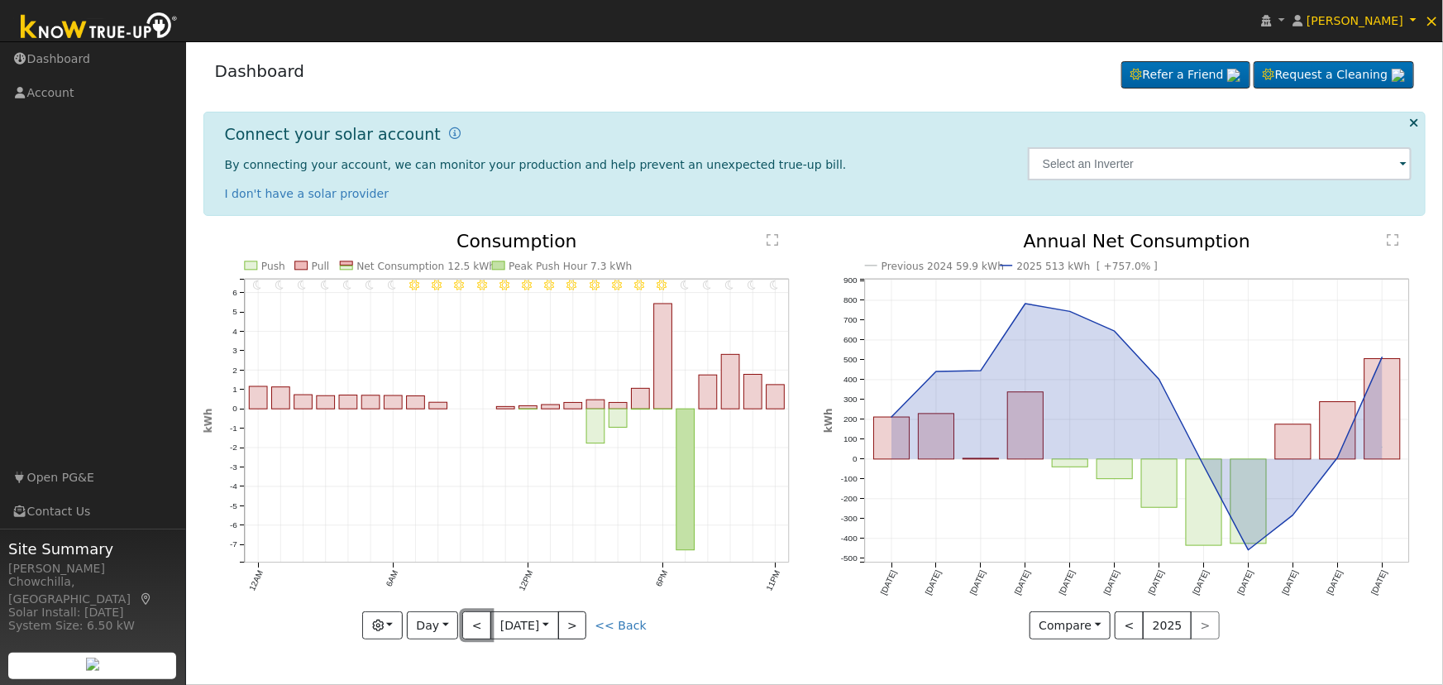
click at [481, 623] on button "<" at bounding box center [476, 625] width 29 height 28
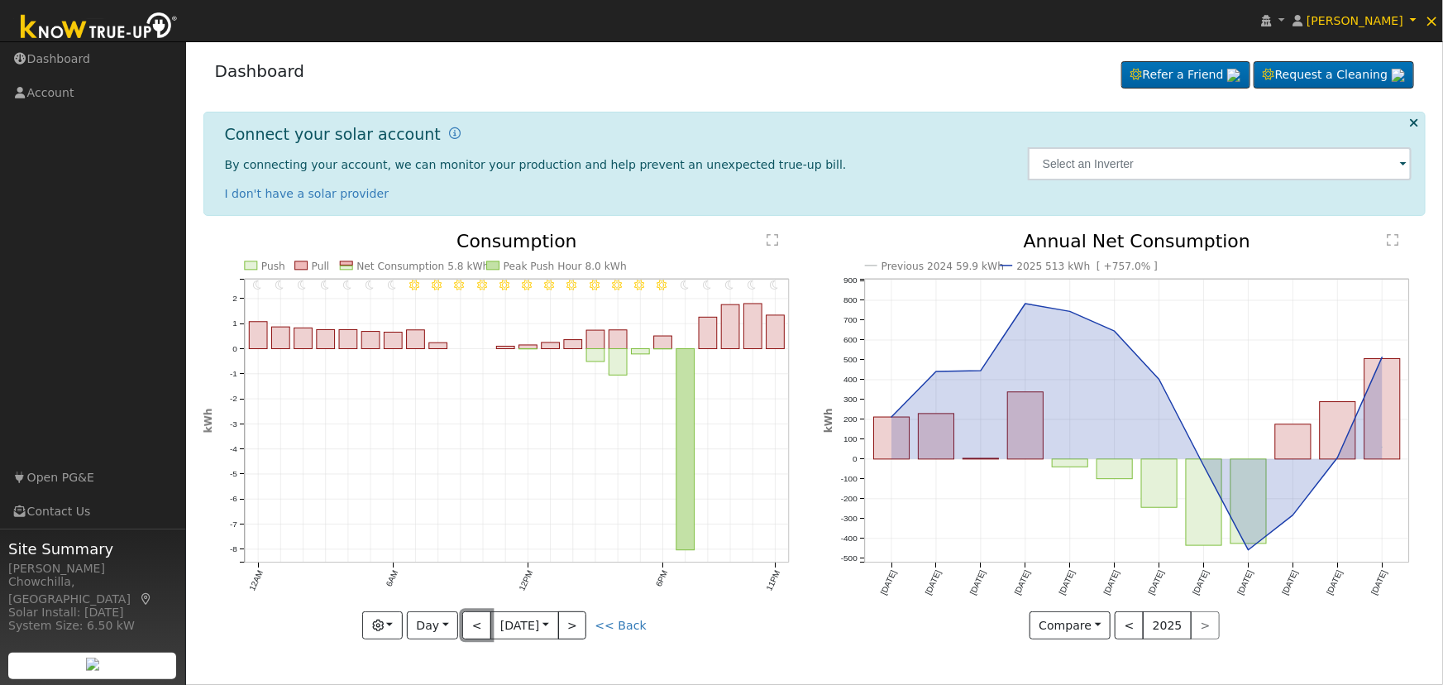
click at [481, 623] on button "<" at bounding box center [476, 625] width 29 height 28
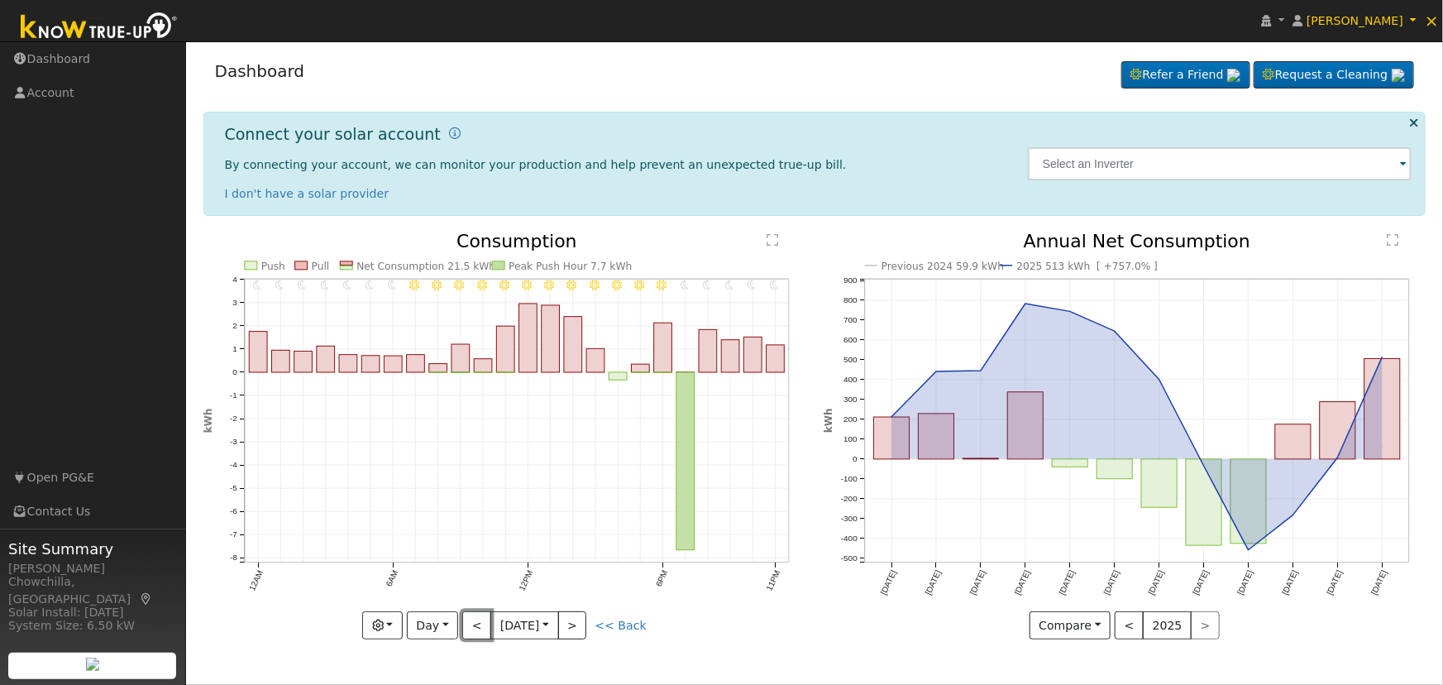
click at [481, 623] on button "<" at bounding box center [476, 625] width 29 height 28
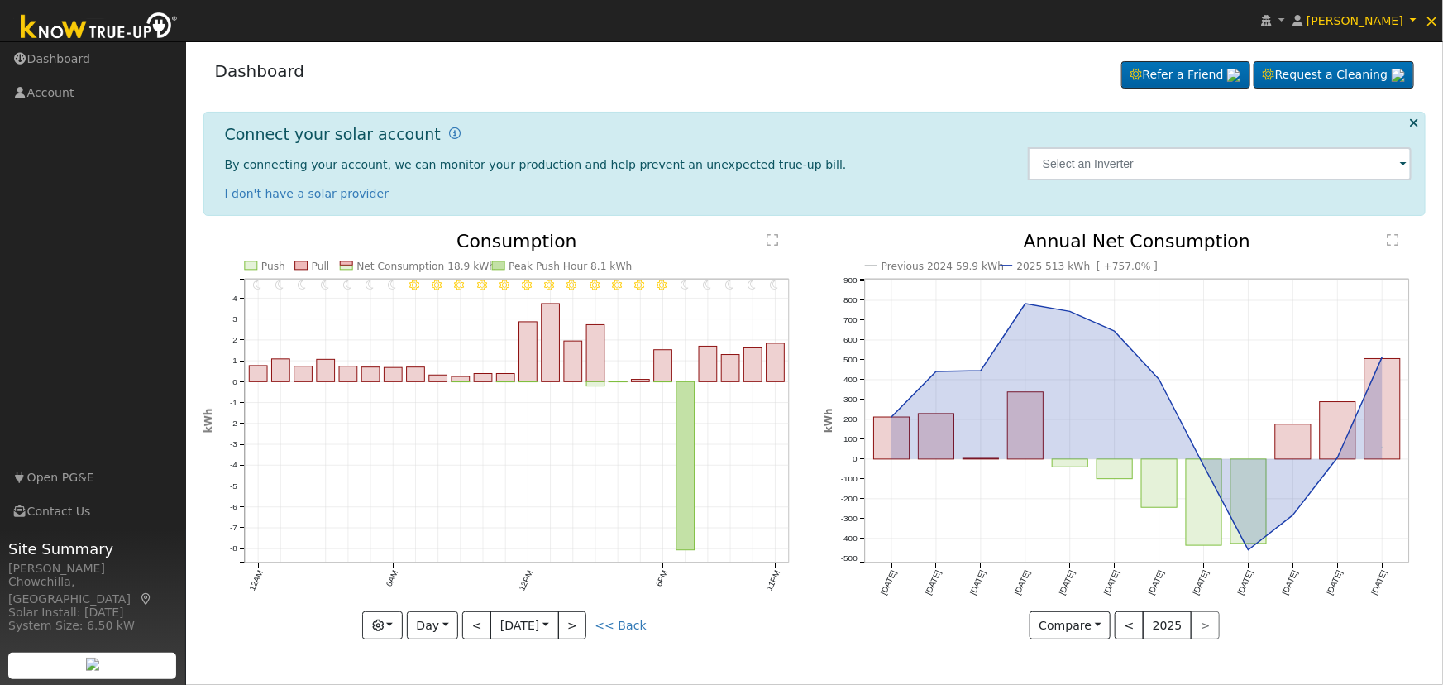
click at [481, 623] on div "11PM - Clear 10PM - Clear 9PM - Clear 8PM - Clear 7PM - Clear 6PM - Clear 5PM -…" at bounding box center [504, 435] width 603 height 407
click at [481, 623] on button "<" at bounding box center [476, 625] width 29 height 28
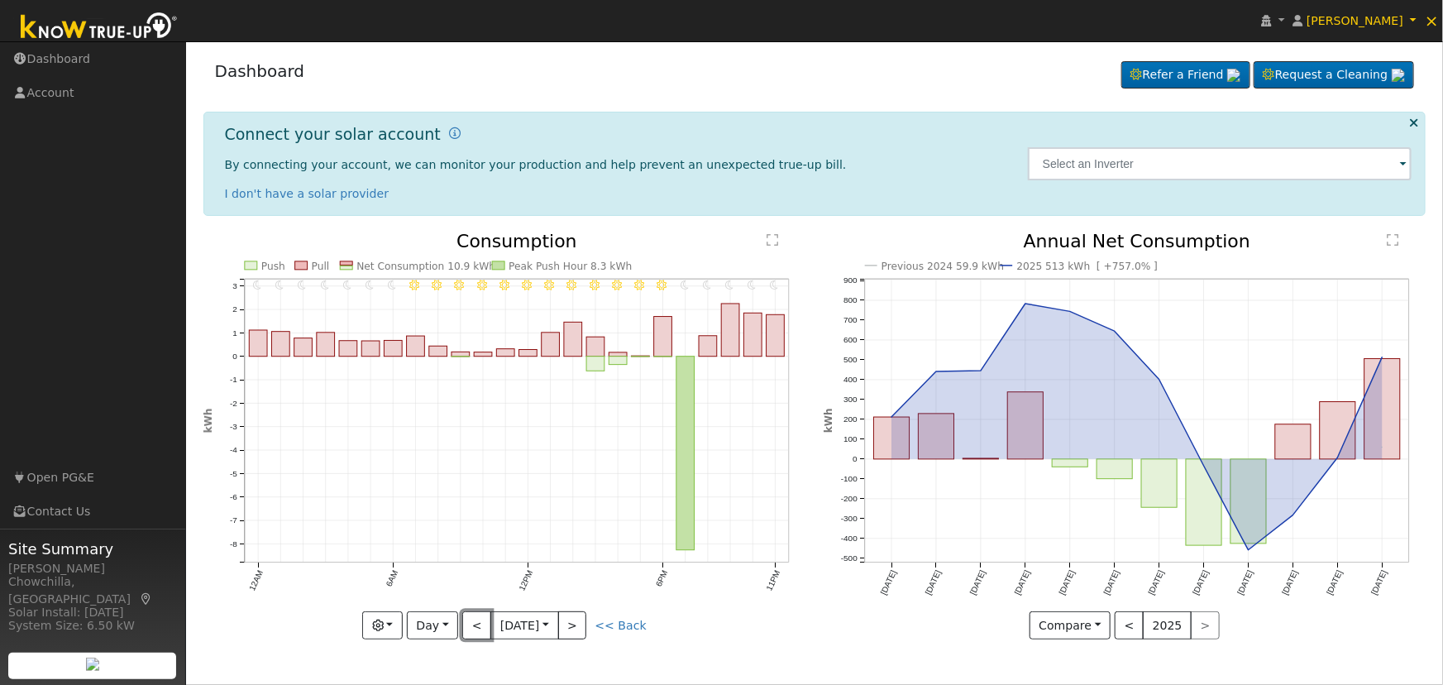
click at [481, 623] on button "<" at bounding box center [476, 625] width 29 height 28
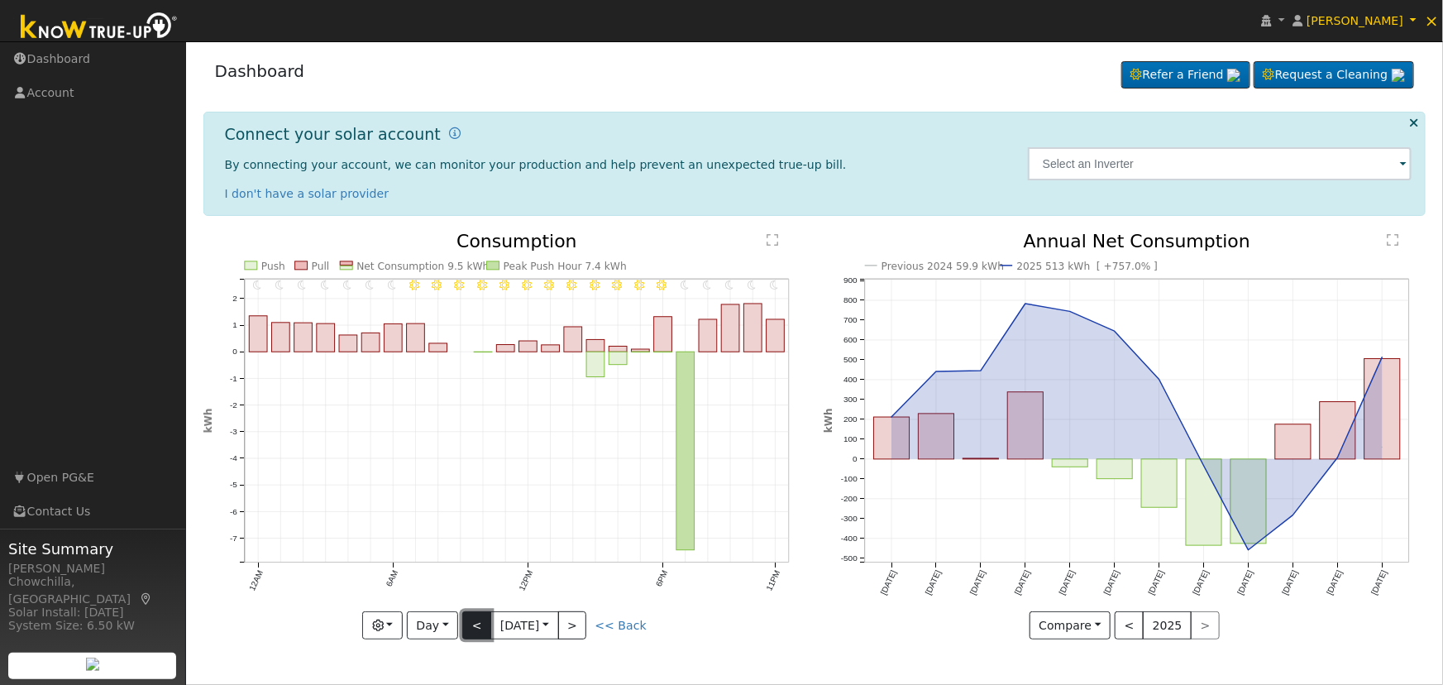
click at [473, 628] on button "<" at bounding box center [476, 625] width 29 height 28
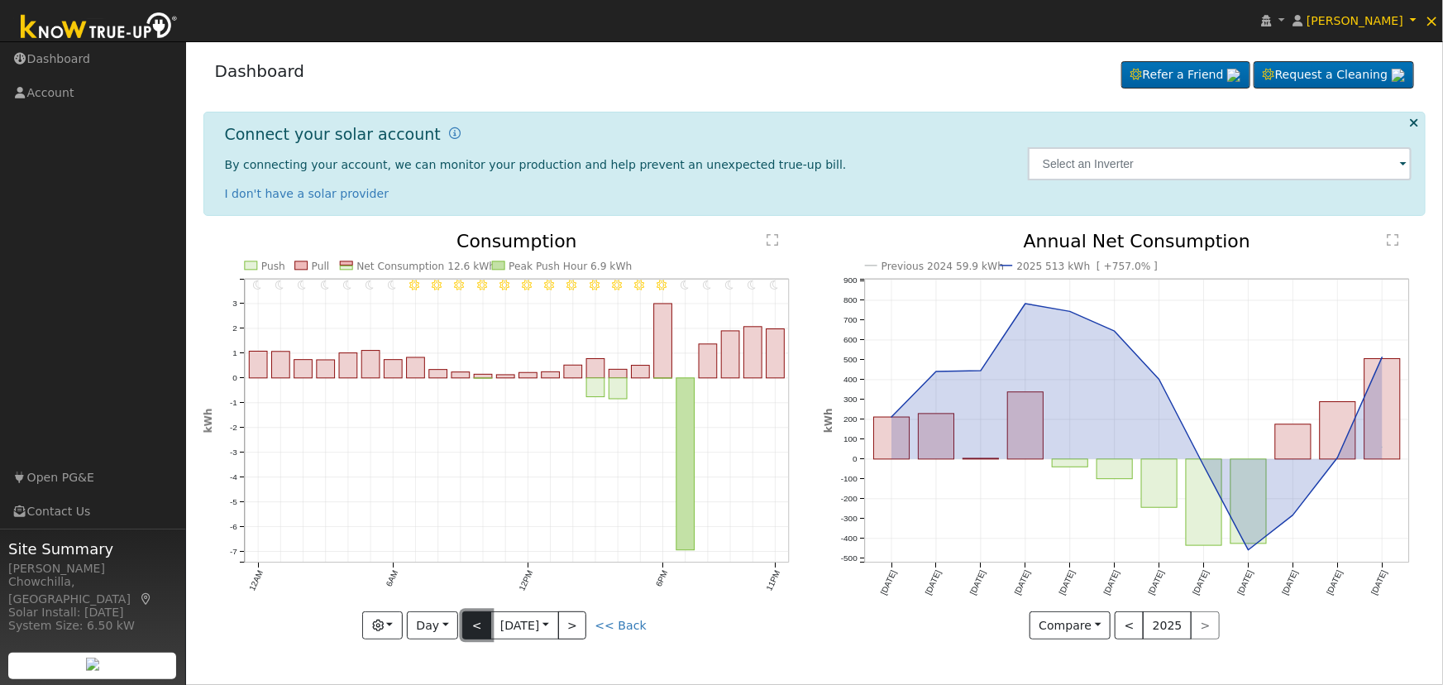
click at [474, 627] on button "<" at bounding box center [476, 625] width 29 height 28
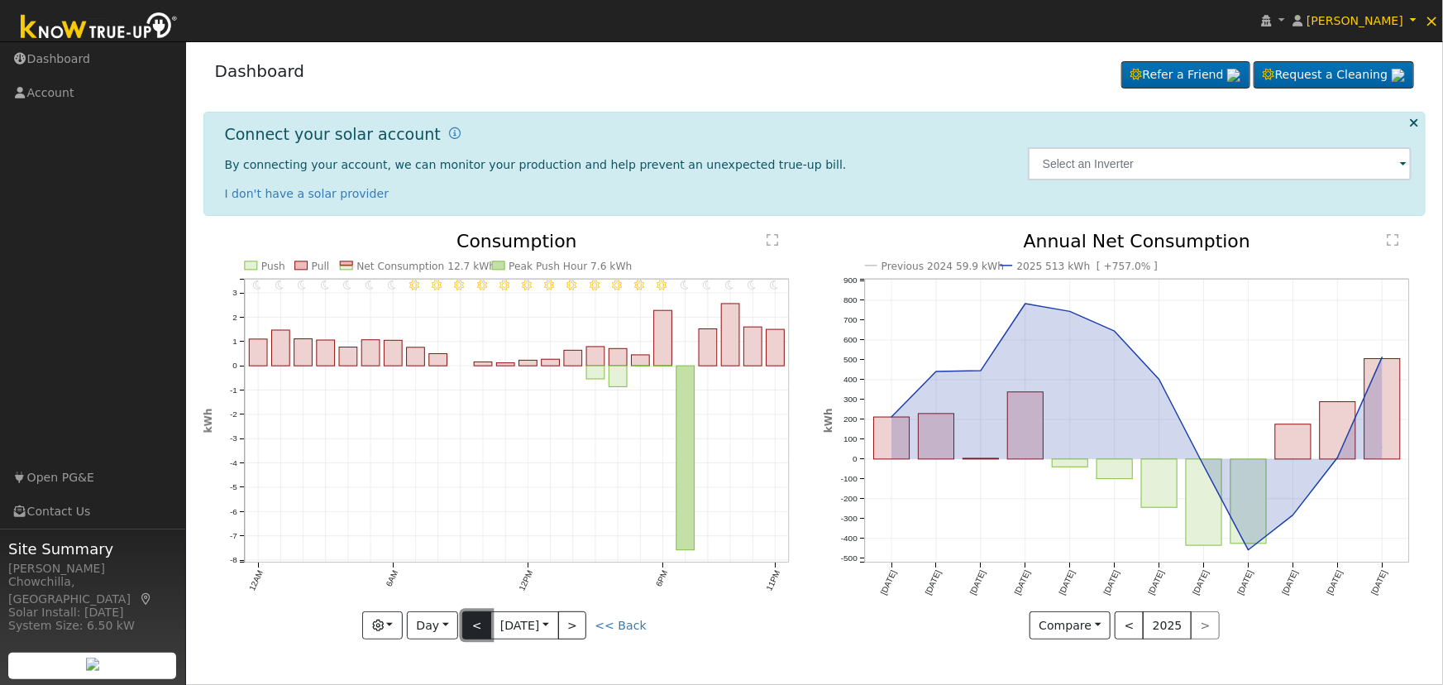
click at [474, 627] on button "<" at bounding box center [476, 625] width 29 height 28
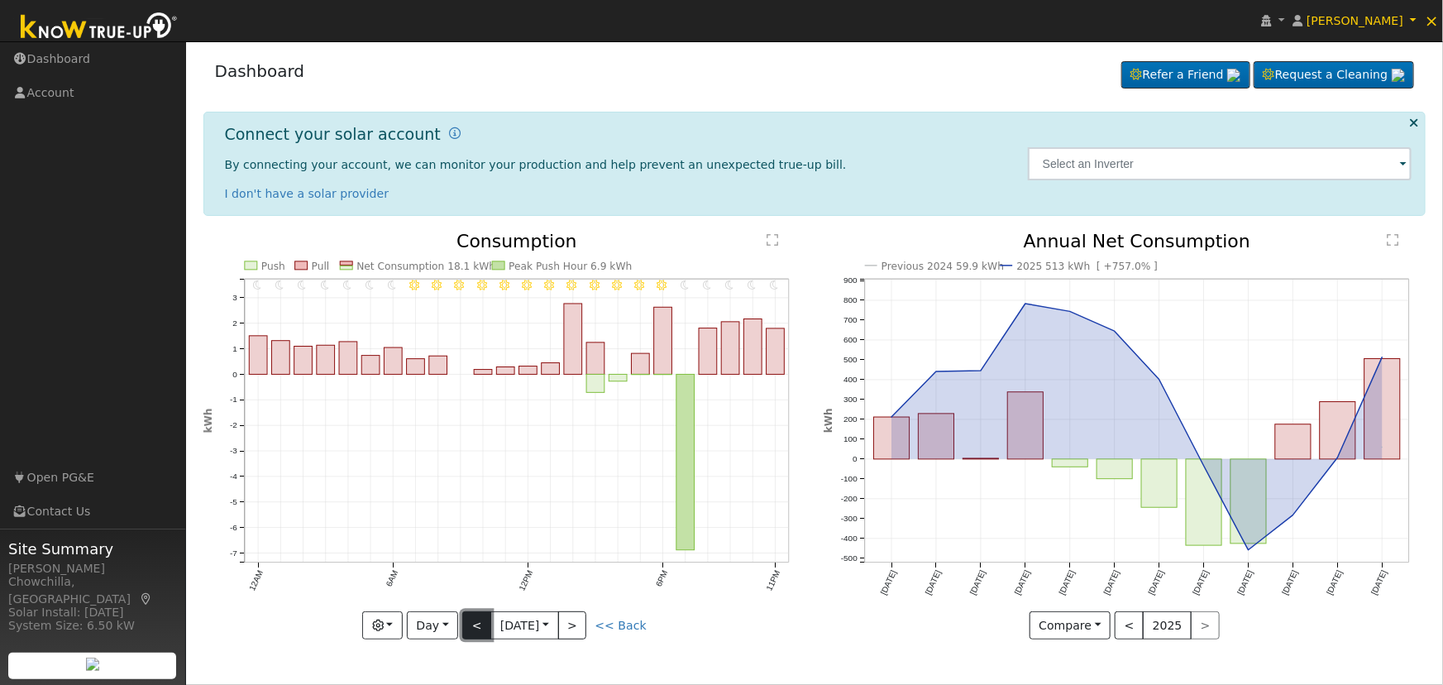
click at [474, 627] on button "<" at bounding box center [476, 625] width 29 height 28
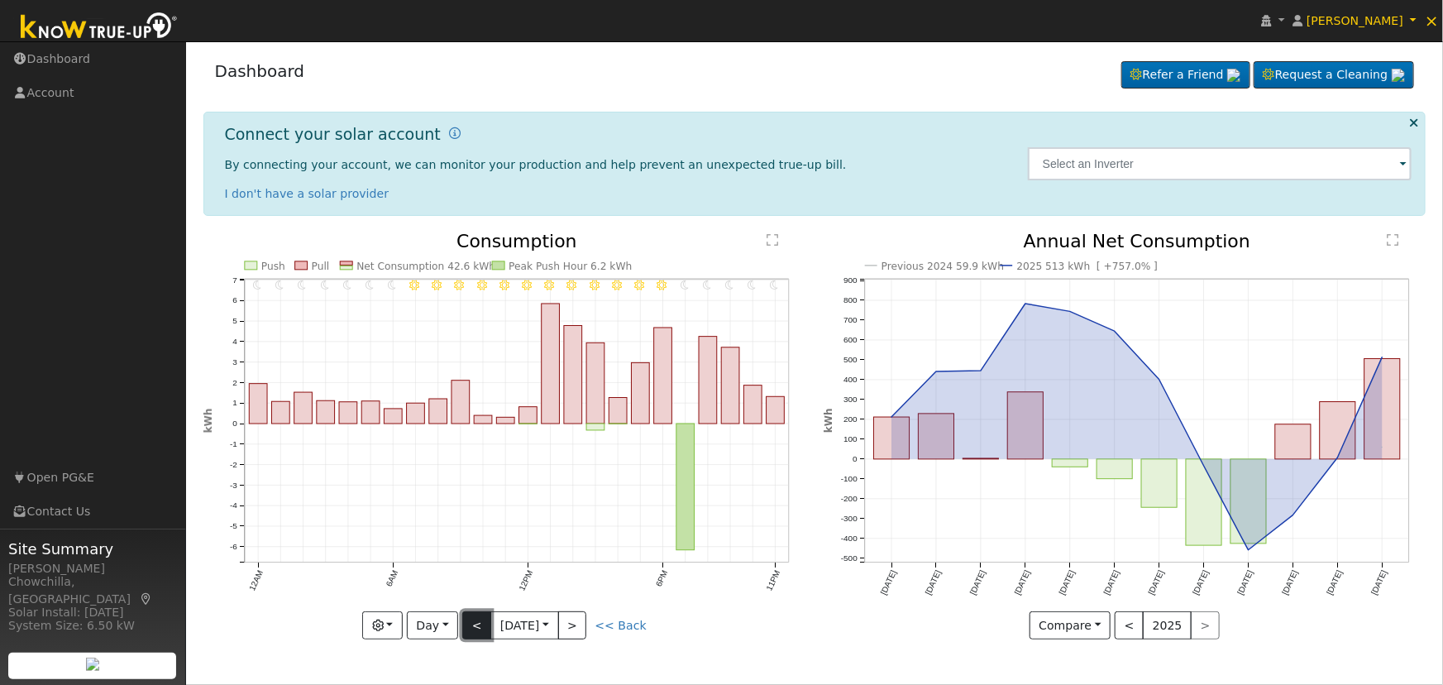
click at [474, 627] on button "<" at bounding box center [476, 625] width 29 height 28
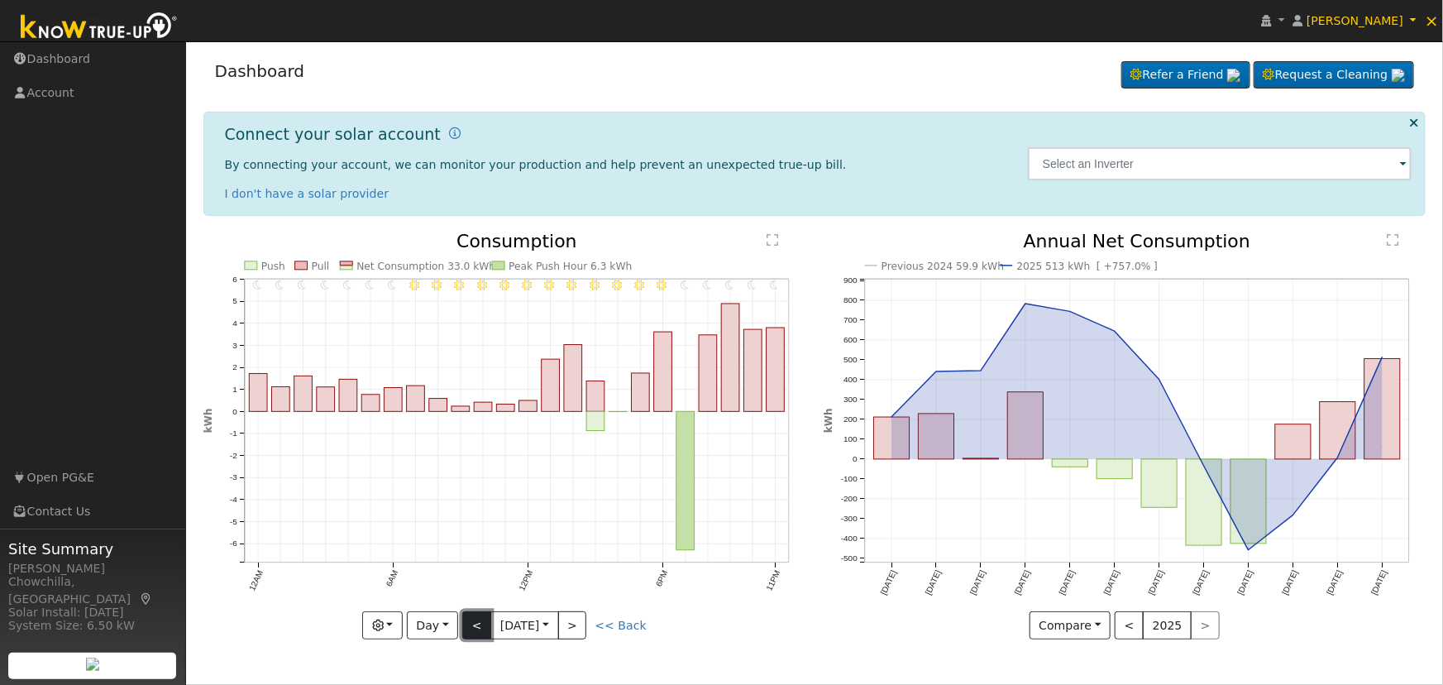
click at [474, 627] on button "<" at bounding box center [476, 625] width 29 height 28
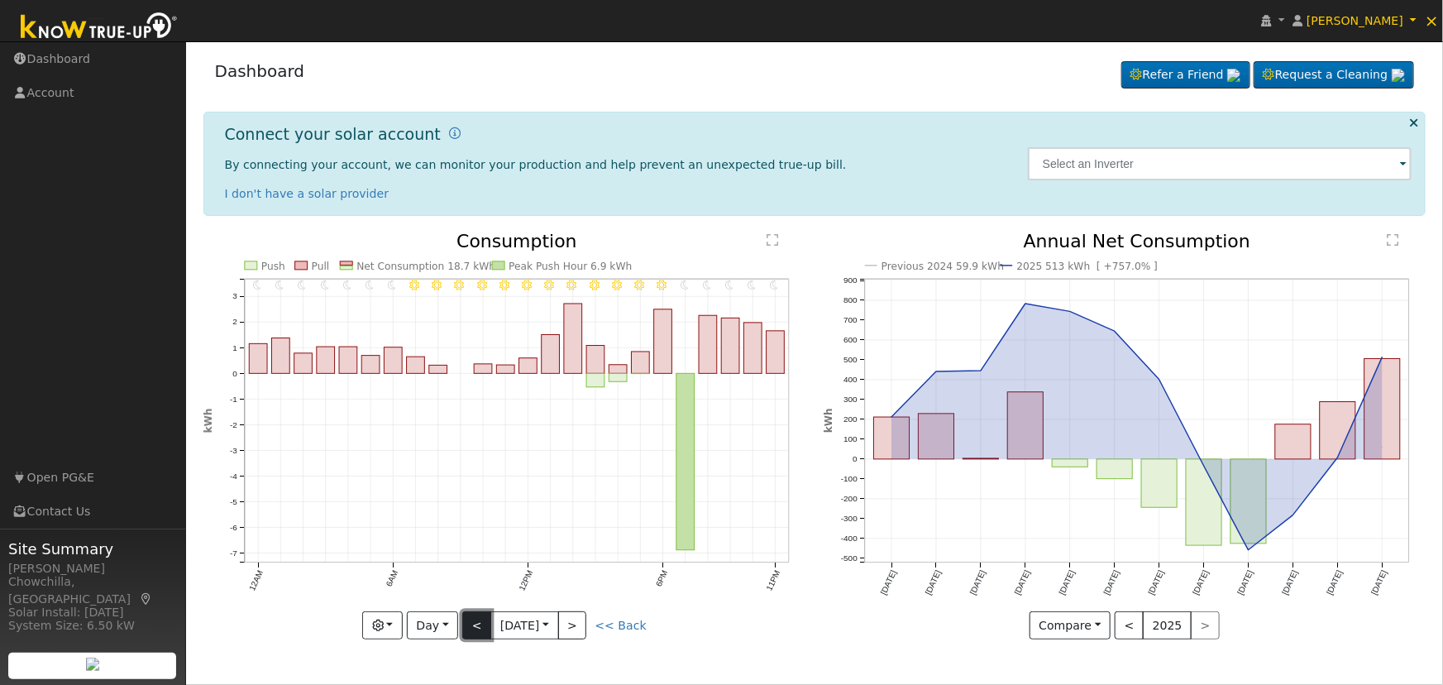
click at [474, 627] on button "<" at bounding box center [476, 625] width 29 height 28
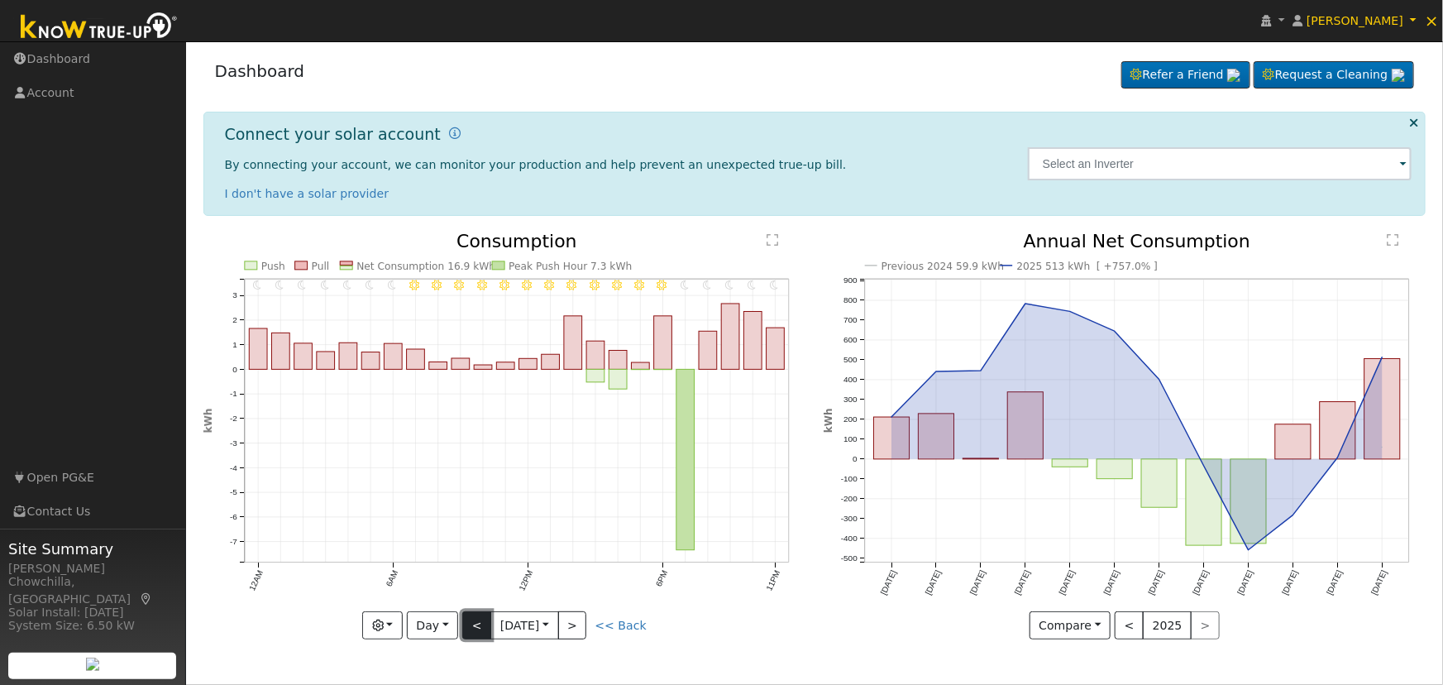
click at [474, 627] on button "<" at bounding box center [476, 625] width 29 height 28
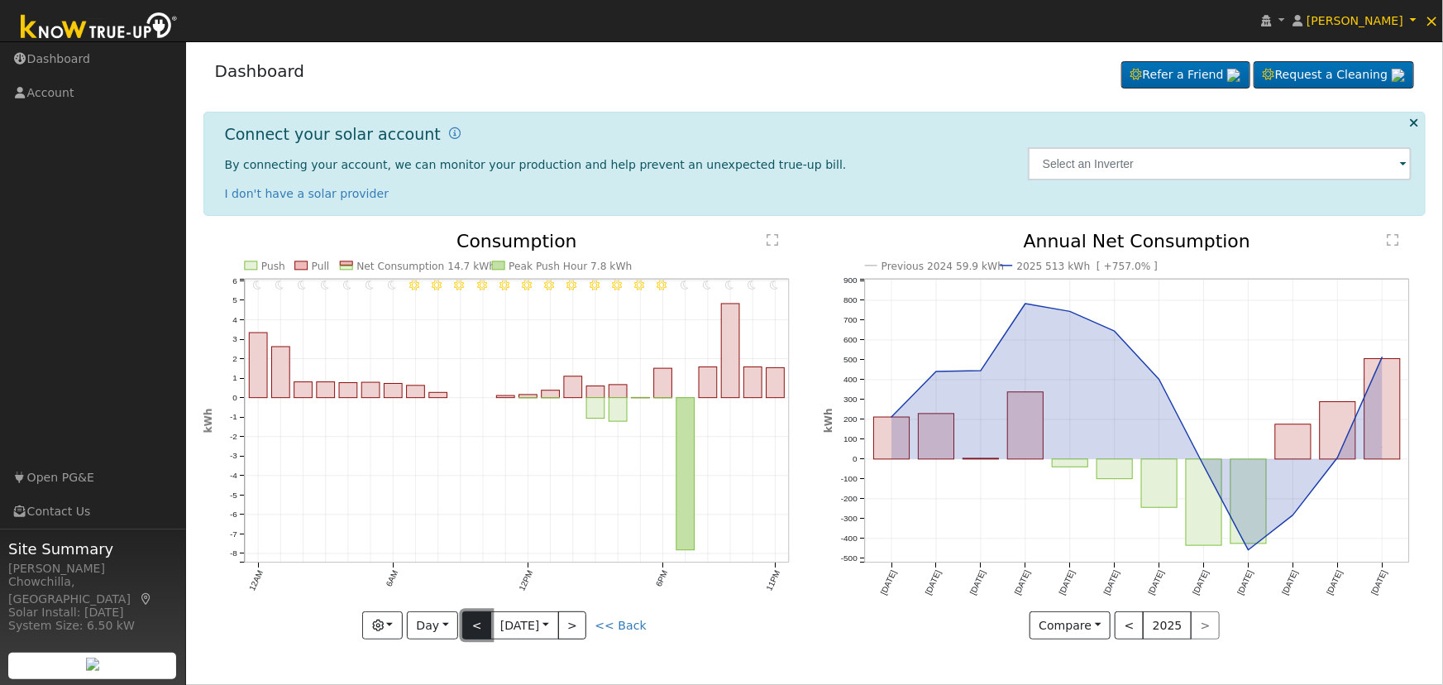
click at [474, 627] on button "<" at bounding box center [476, 625] width 29 height 28
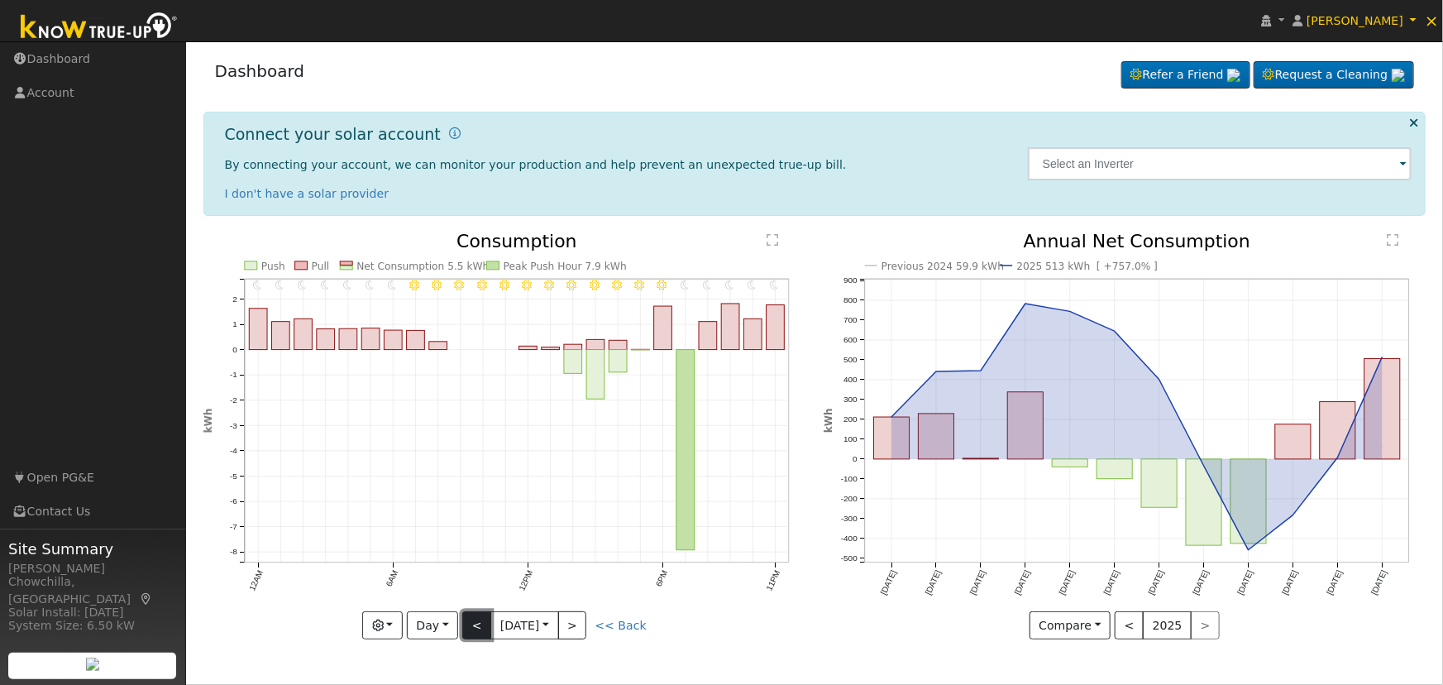
click at [474, 627] on button "<" at bounding box center [476, 625] width 29 height 28
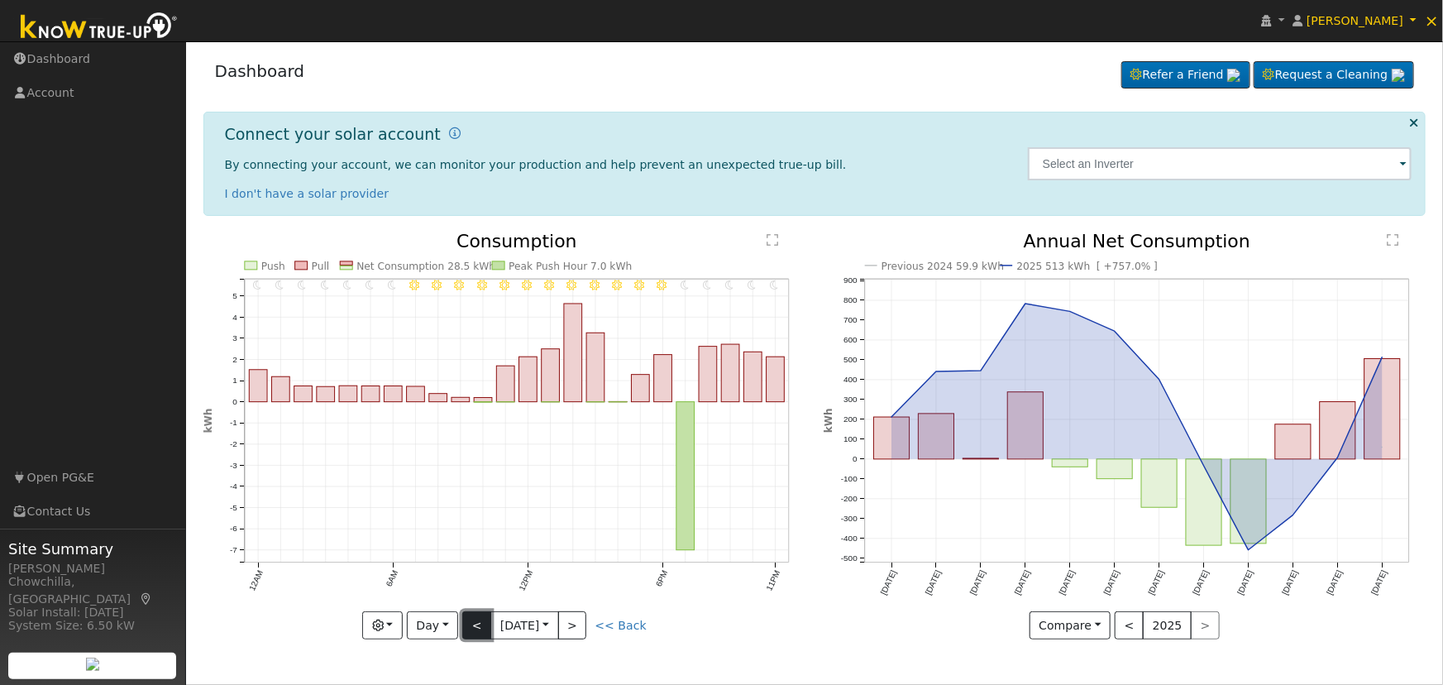
click at [473, 632] on button "<" at bounding box center [476, 625] width 29 height 28
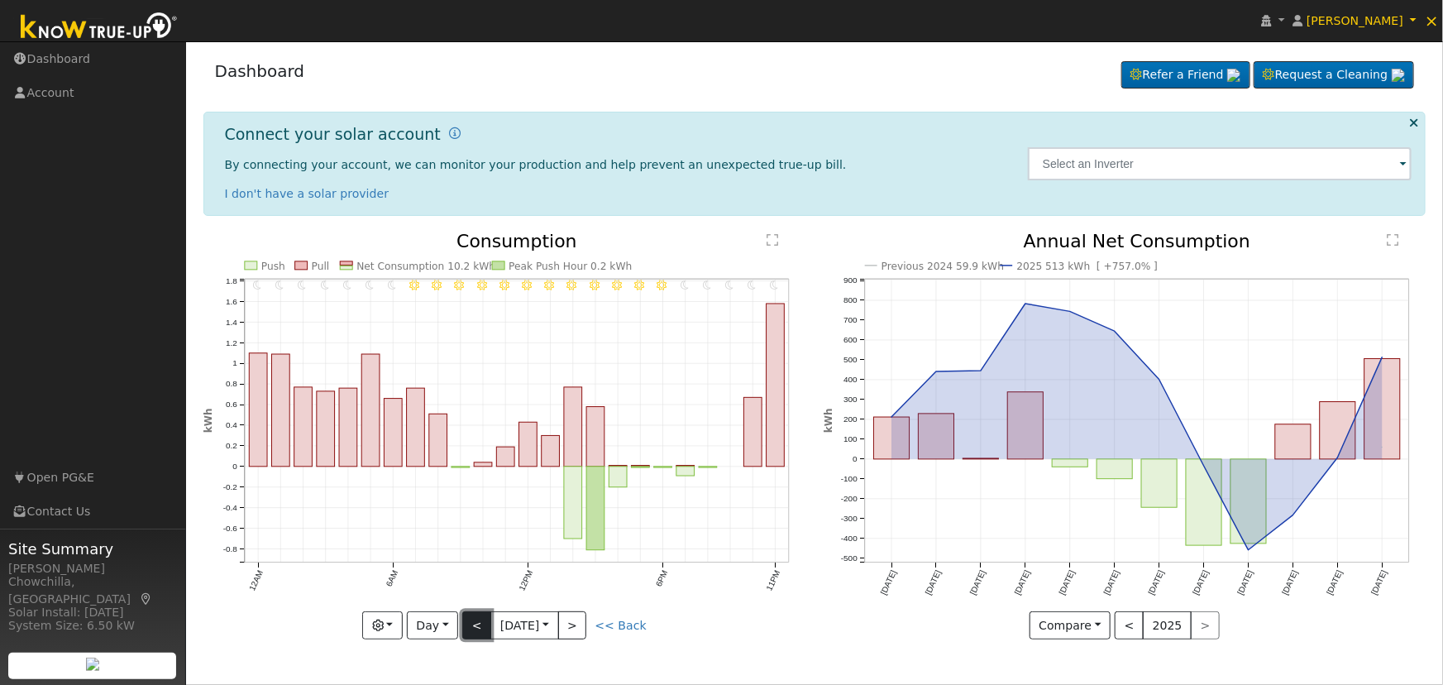
click at [473, 632] on button "<" at bounding box center [476, 625] width 29 height 28
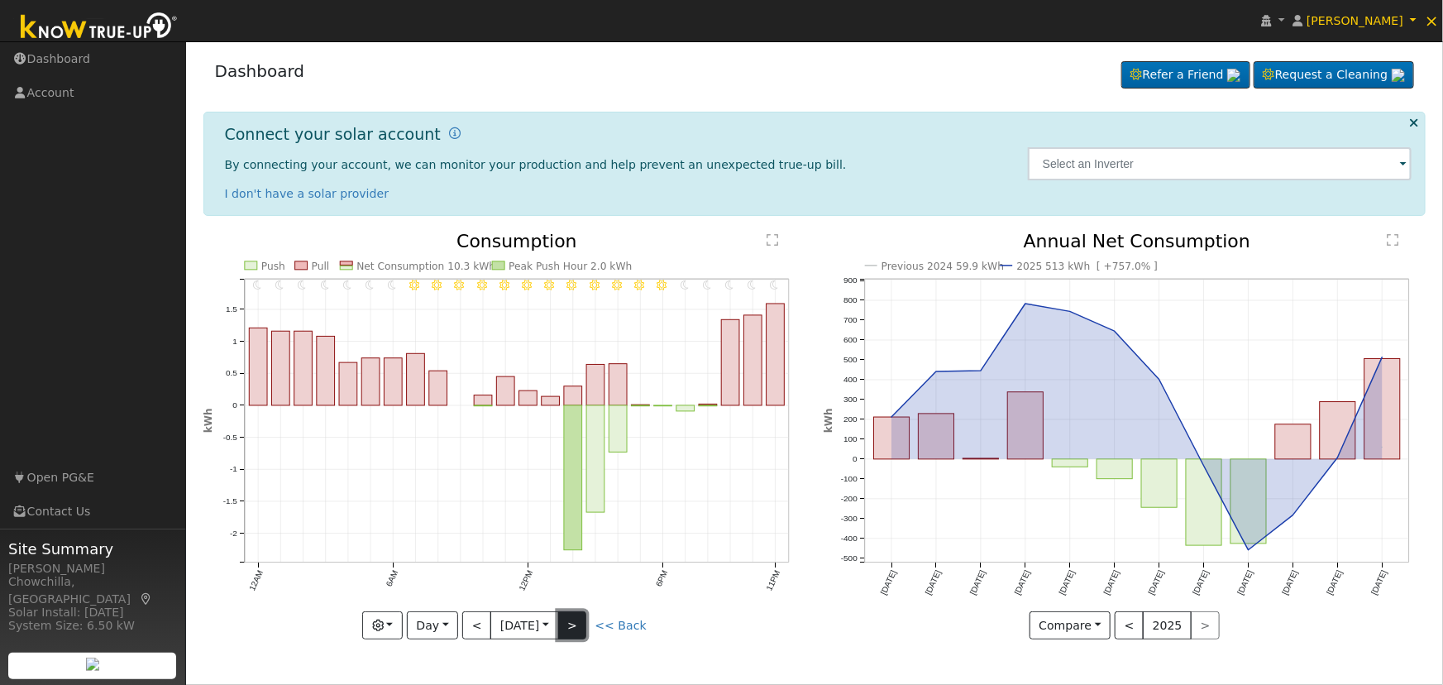
click at [577, 623] on button ">" at bounding box center [572, 625] width 29 height 28
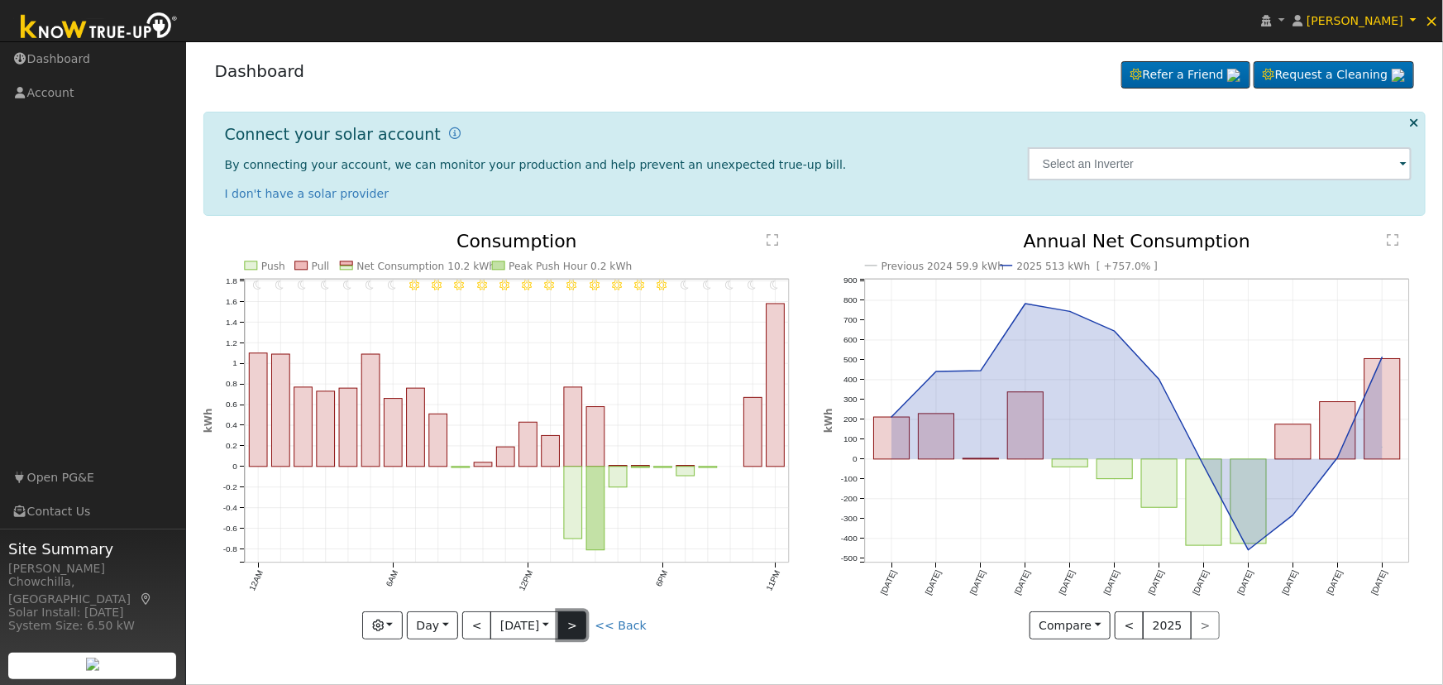
click at [577, 623] on button ">" at bounding box center [572, 625] width 29 height 28
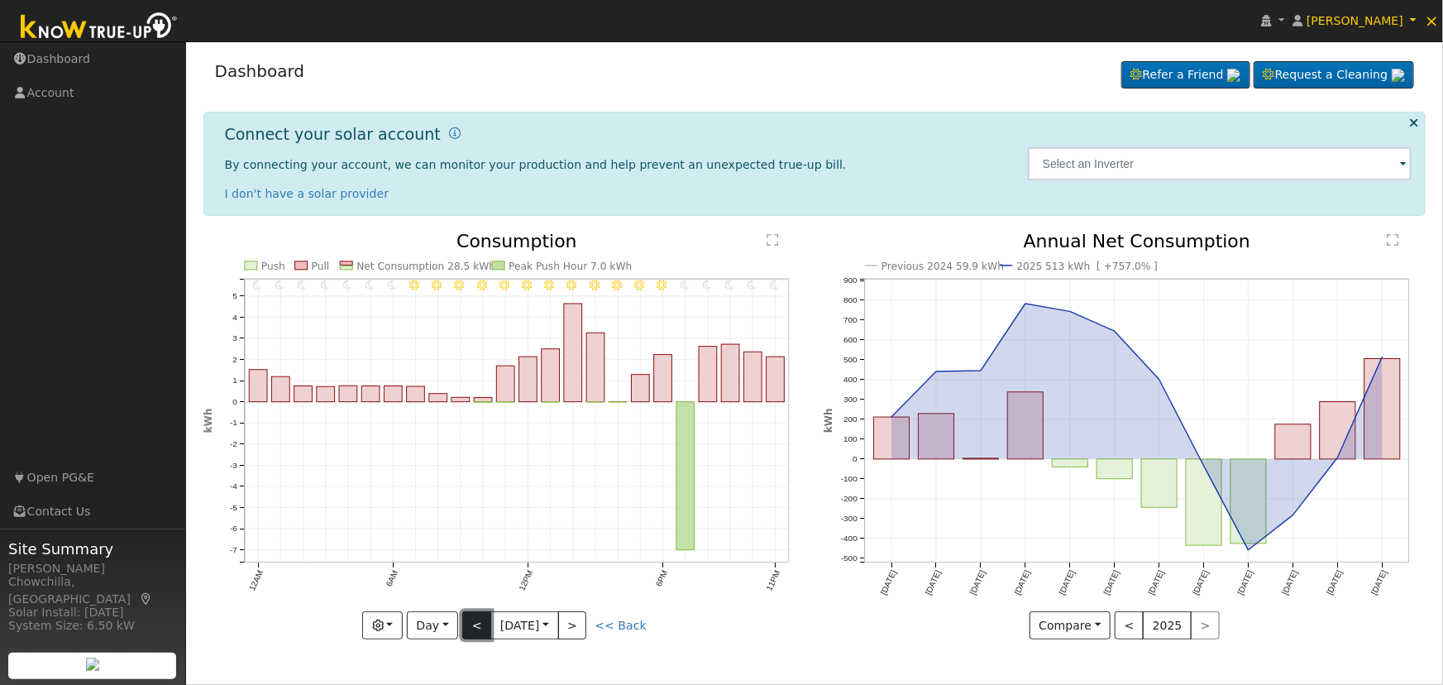
click at [480, 623] on button "<" at bounding box center [476, 625] width 29 height 28
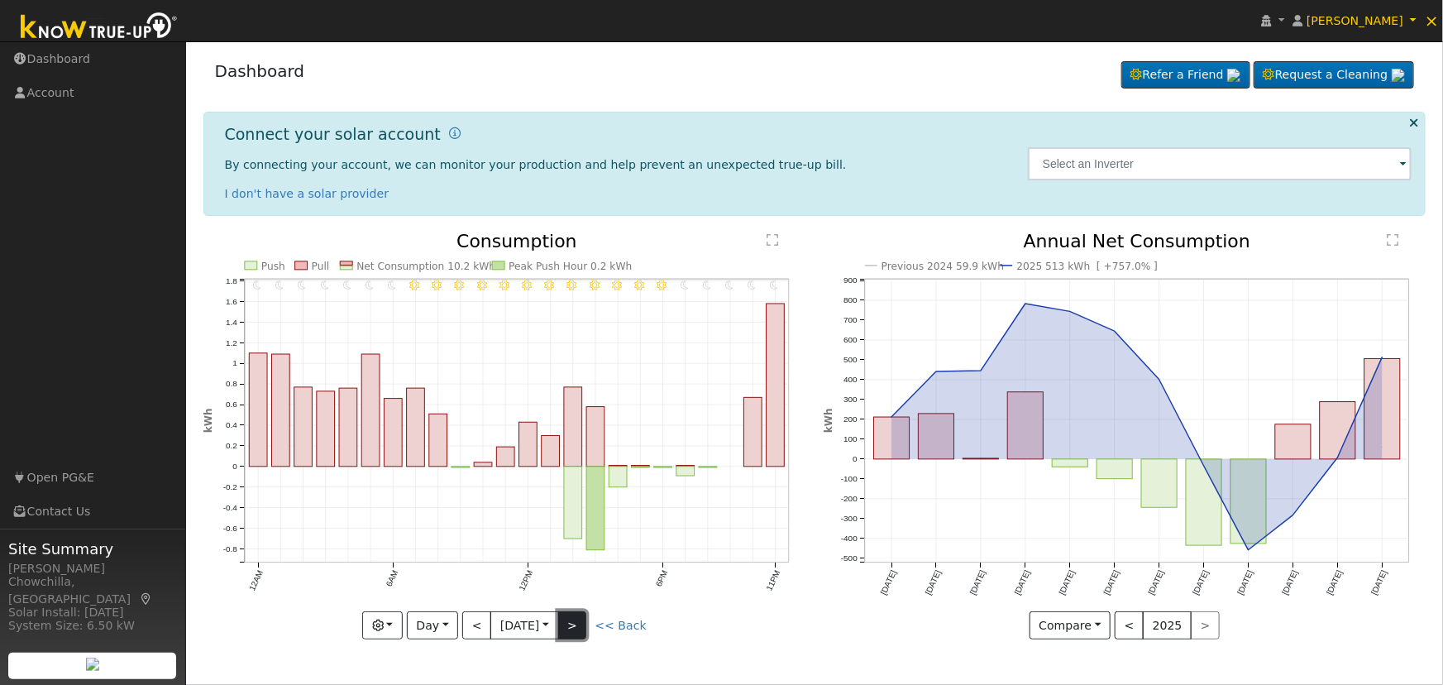
click at [580, 629] on button ">" at bounding box center [572, 625] width 29 height 28
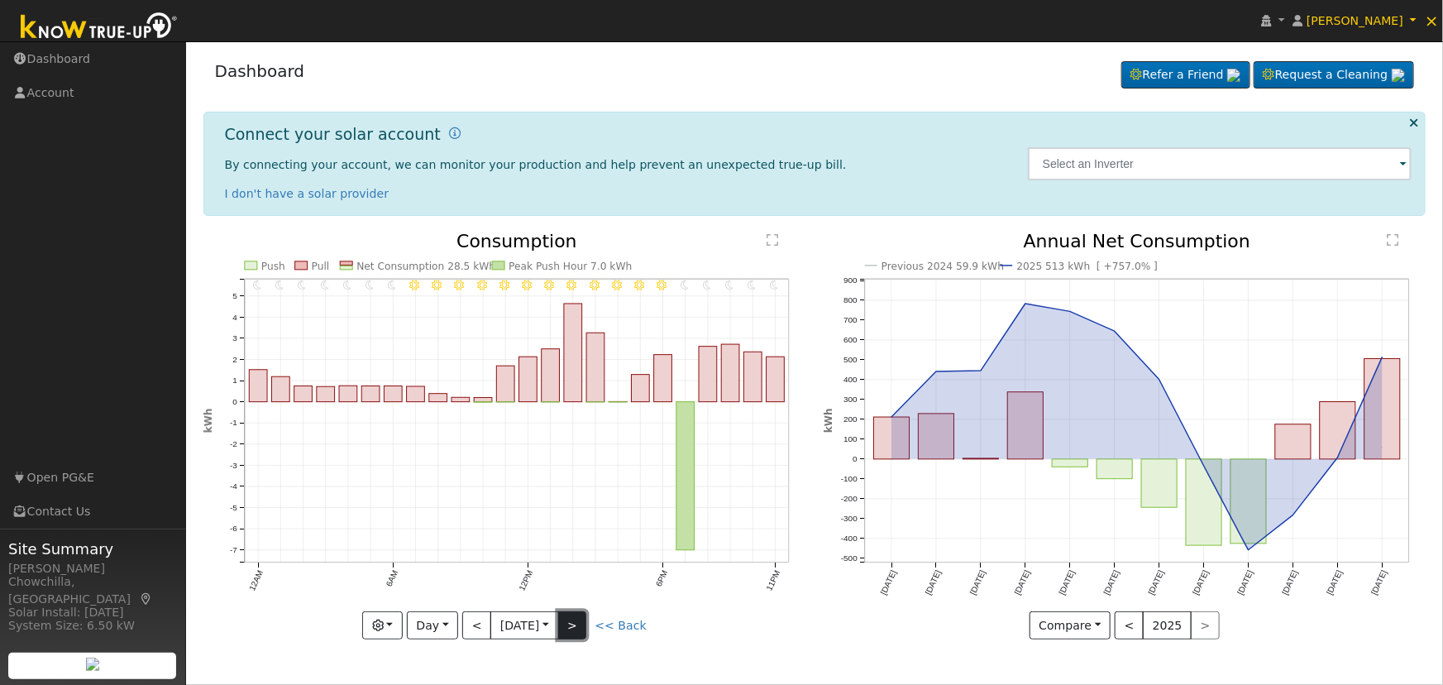
click at [573, 631] on button ">" at bounding box center [572, 625] width 29 height 28
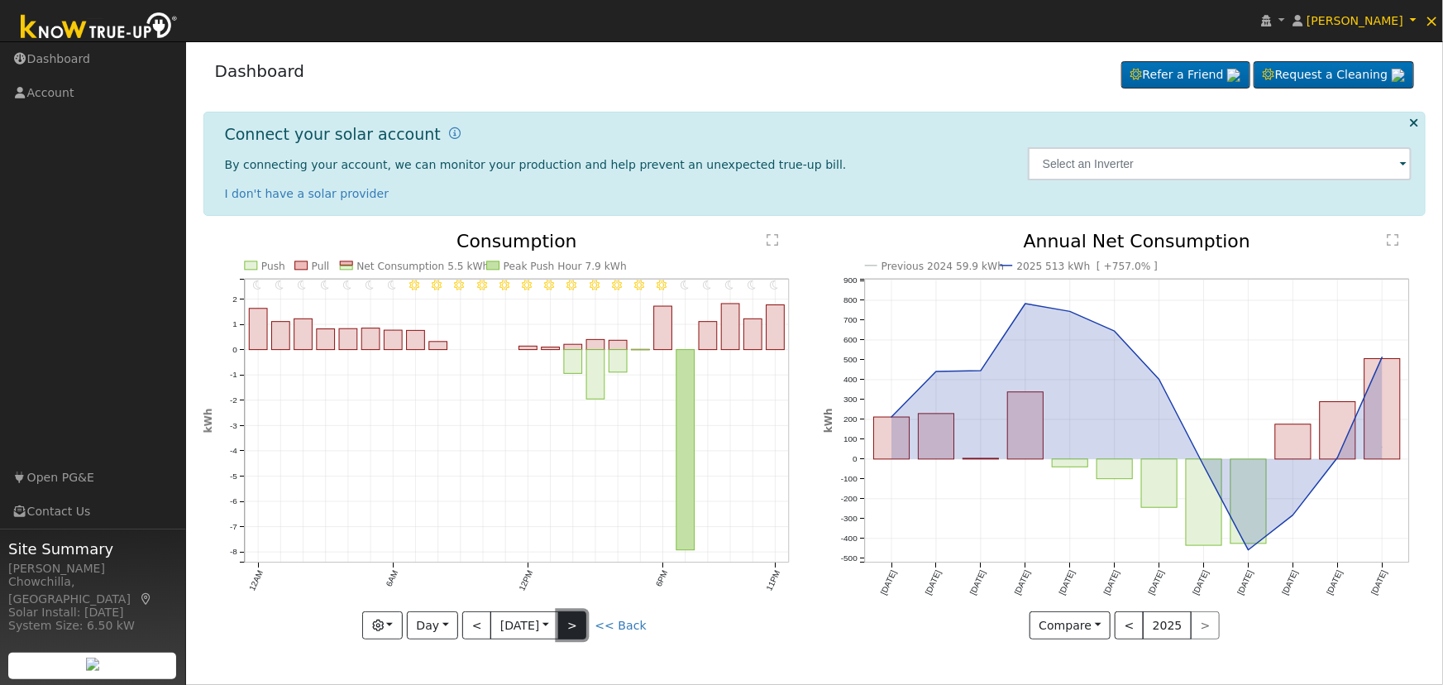
click at [573, 631] on button ">" at bounding box center [572, 625] width 29 height 28
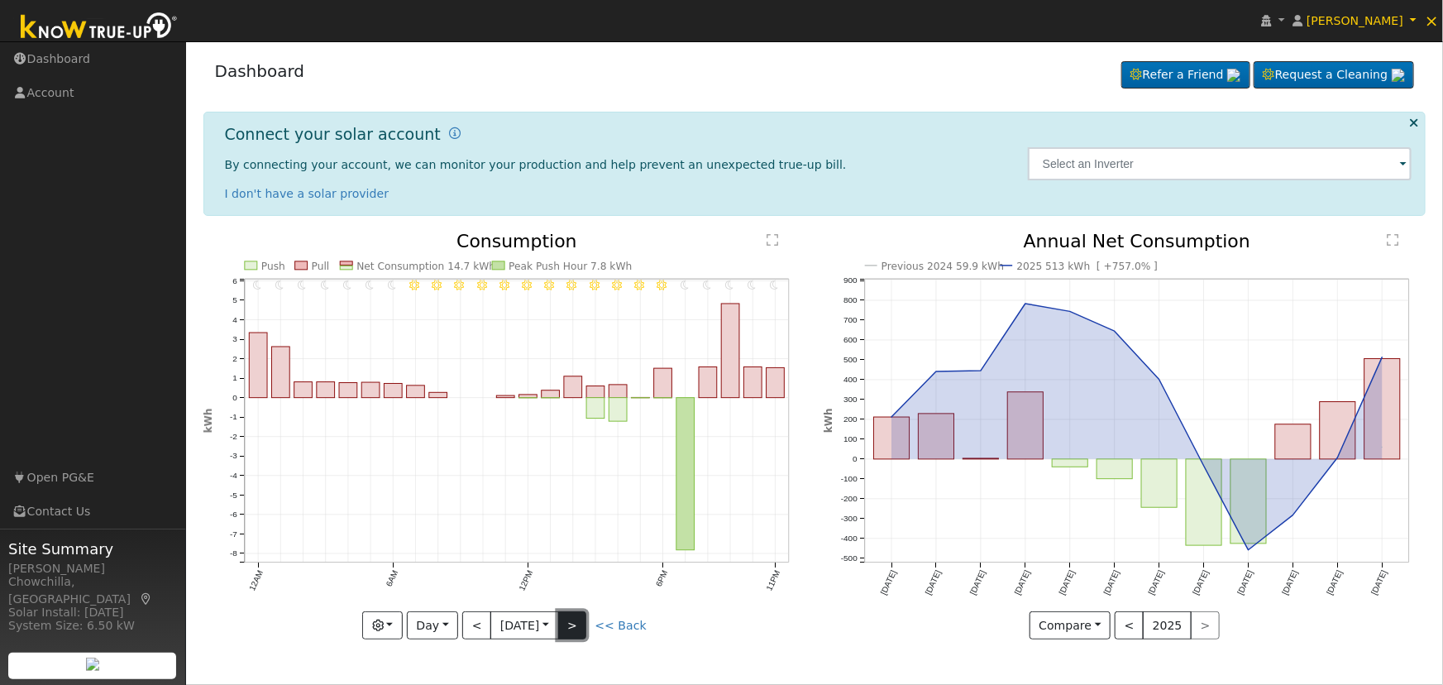
click at [573, 631] on button ">" at bounding box center [572, 625] width 29 height 28
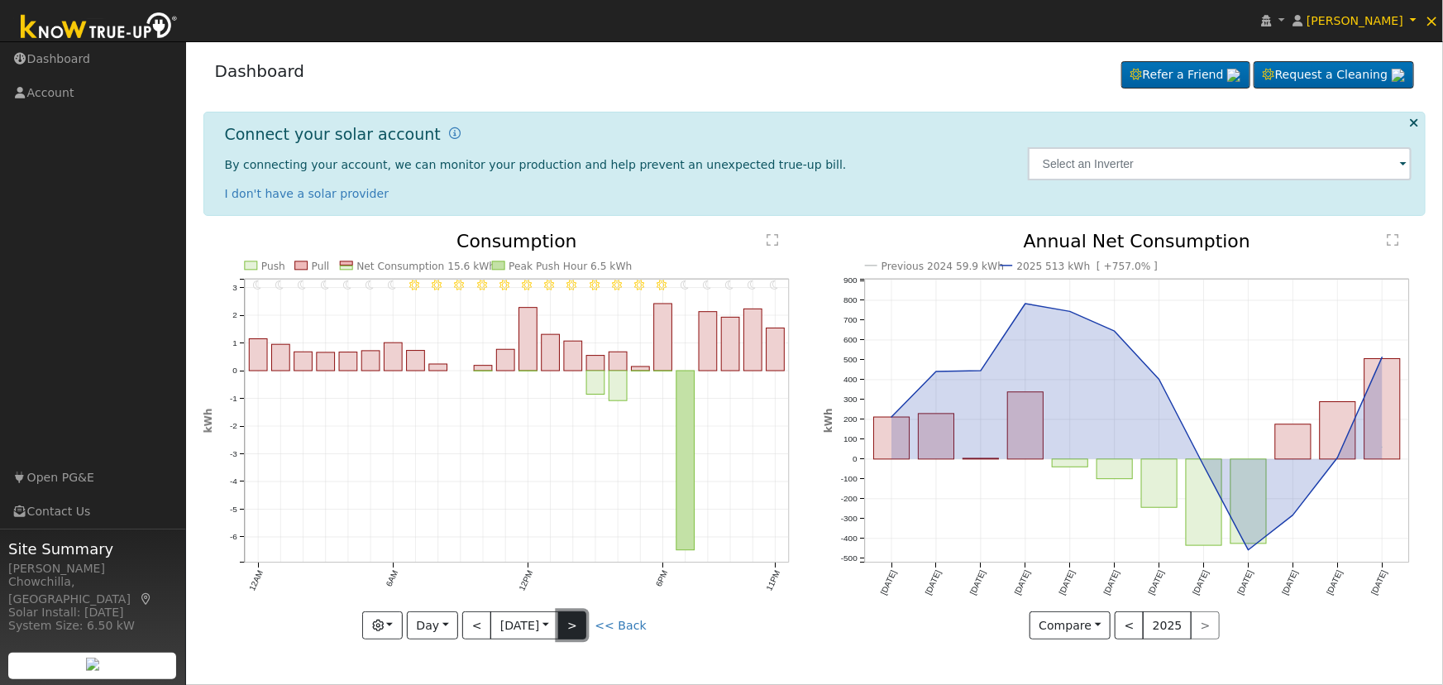
click at [573, 631] on button ">" at bounding box center [572, 625] width 29 height 28
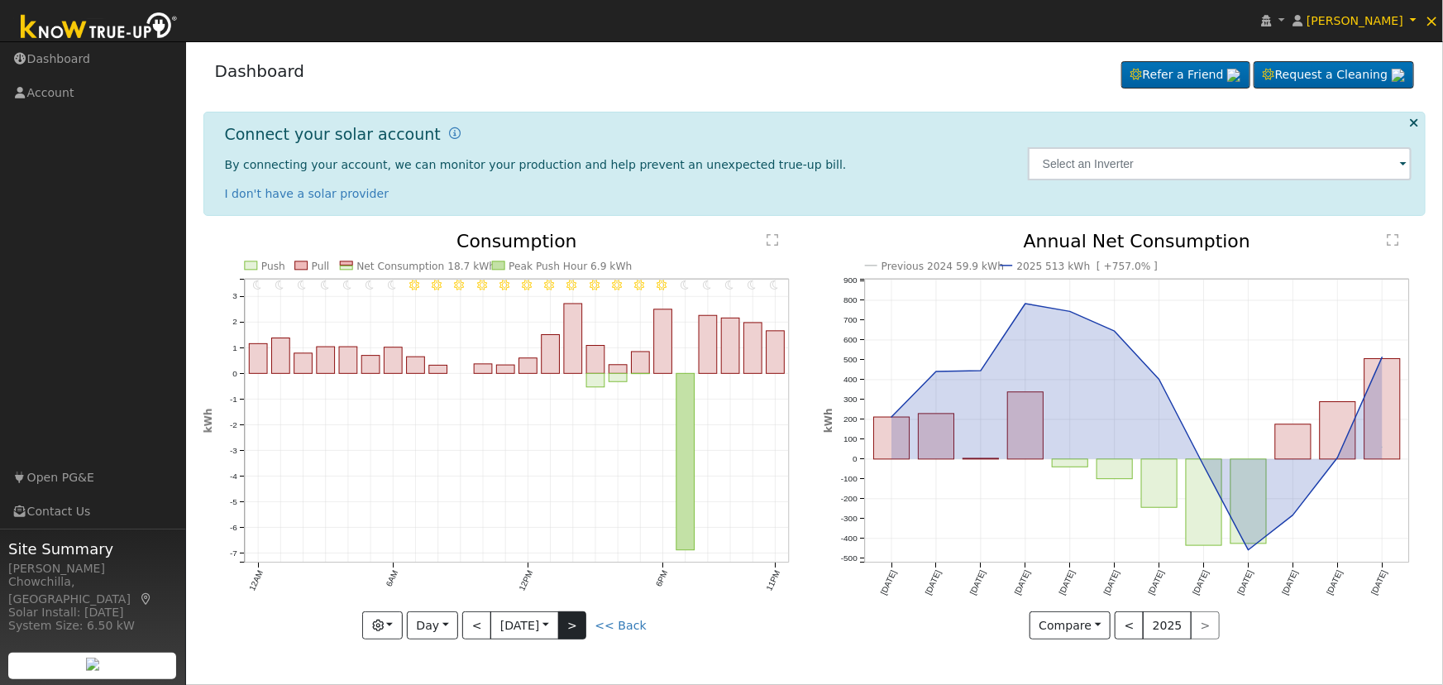
click at [573, 631] on div "11PM - Clear 10PM - Clear 9PM - Clear 8PM - Clear 7PM - Clear 6PM - Clear 5PM -…" at bounding box center [504, 435] width 603 height 407
click at [580, 626] on button ">" at bounding box center [572, 625] width 29 height 28
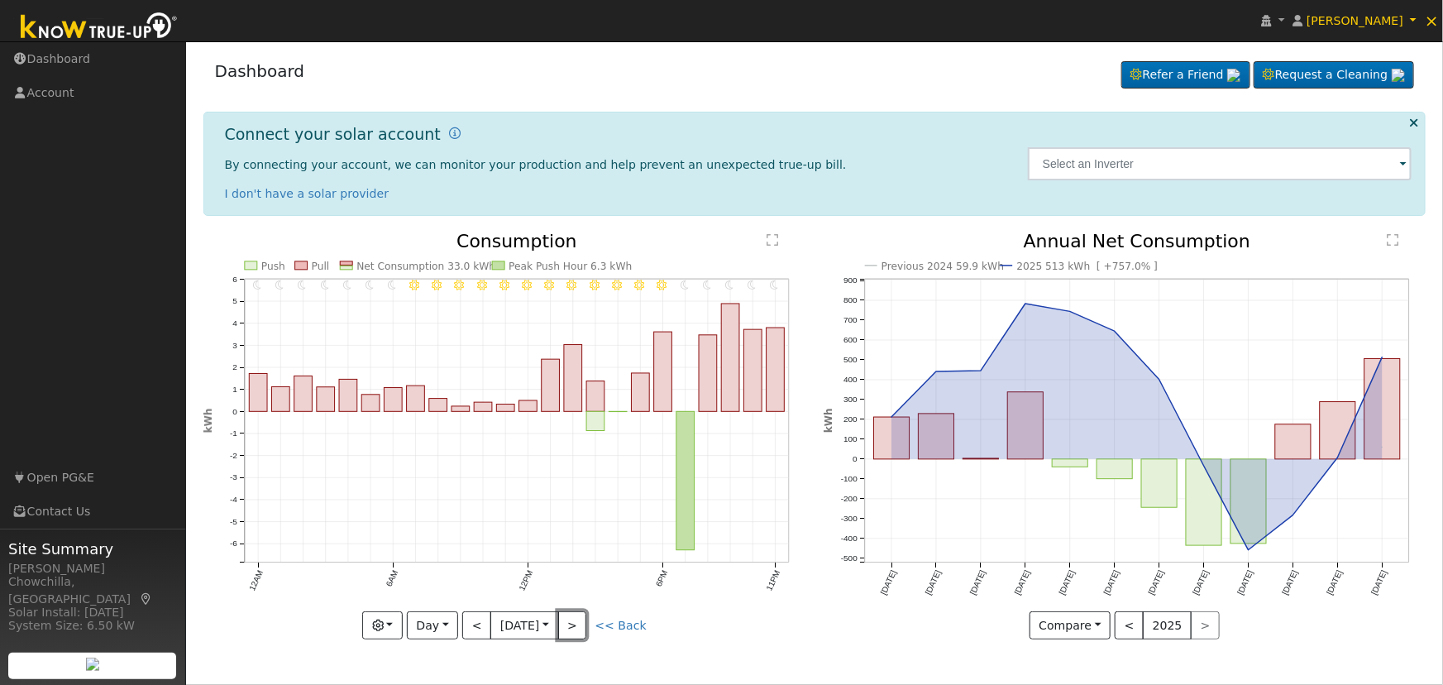
click at [568, 630] on button ">" at bounding box center [572, 625] width 29 height 28
type input "2025-08-10"
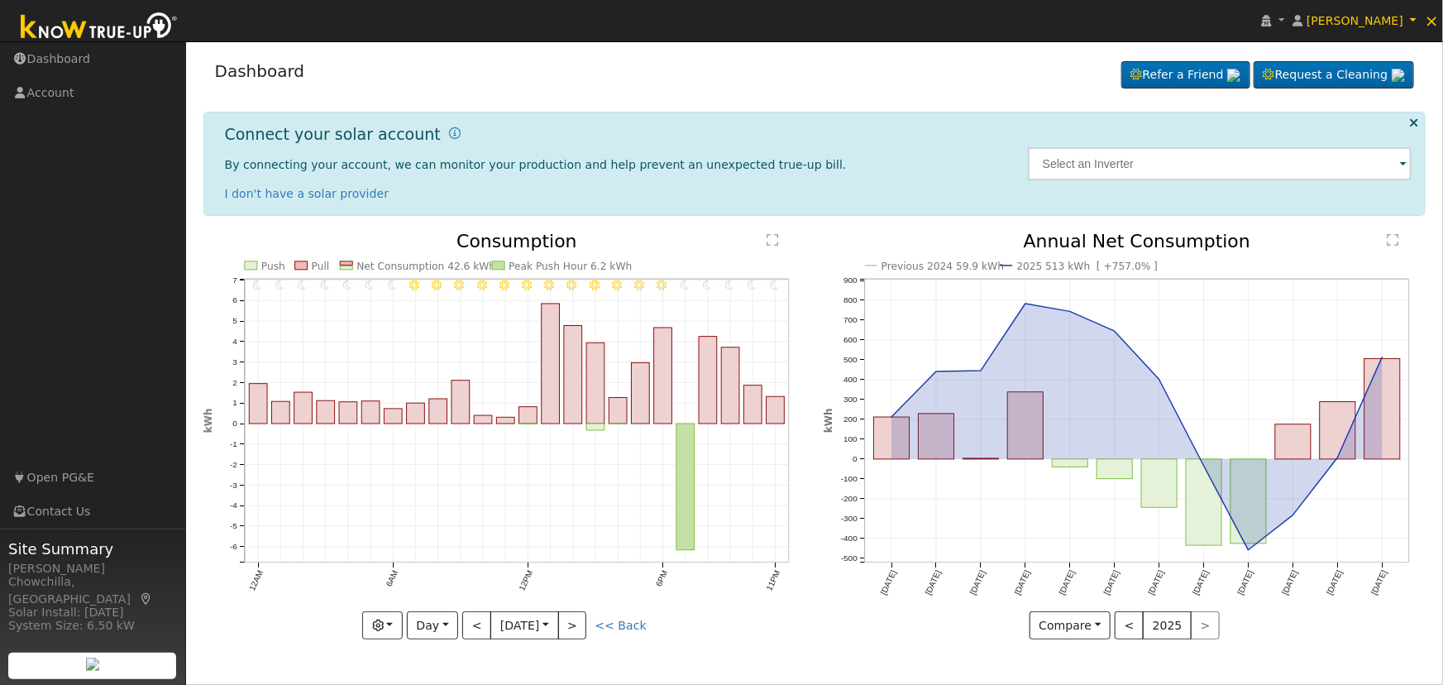
click at [1206, 629] on div "< 2025 >" at bounding box center [1167, 625] width 105 height 28
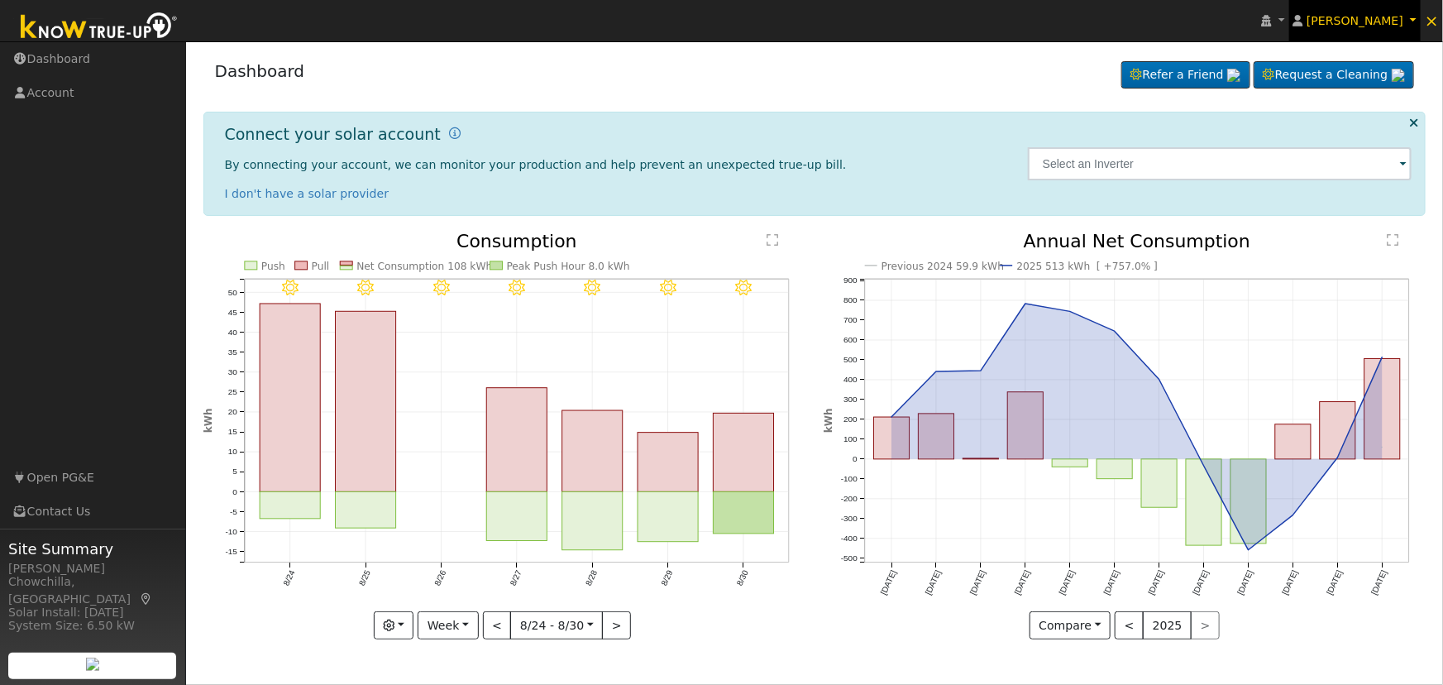
click at [1389, 17] on span "[PERSON_NAME]" at bounding box center [1355, 20] width 97 height 13
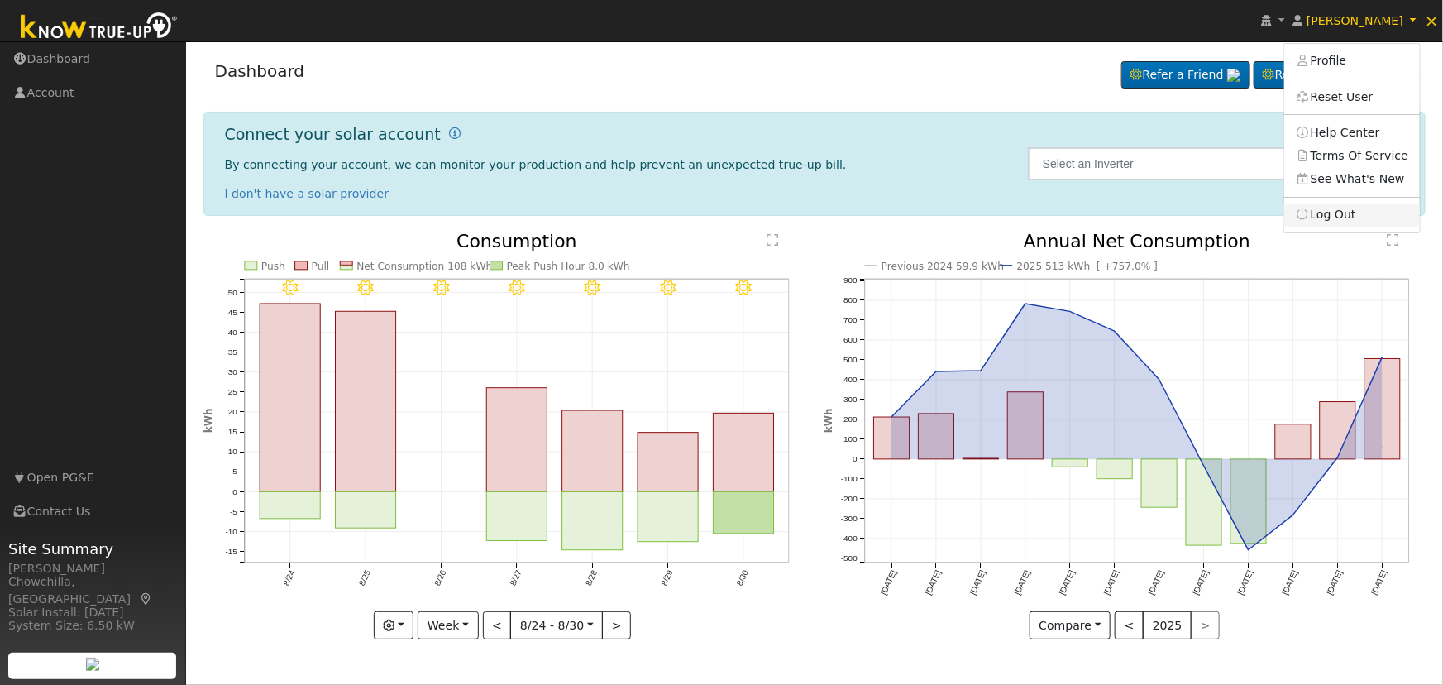
click at [1353, 208] on link "Log Out" at bounding box center [1352, 214] width 136 height 23
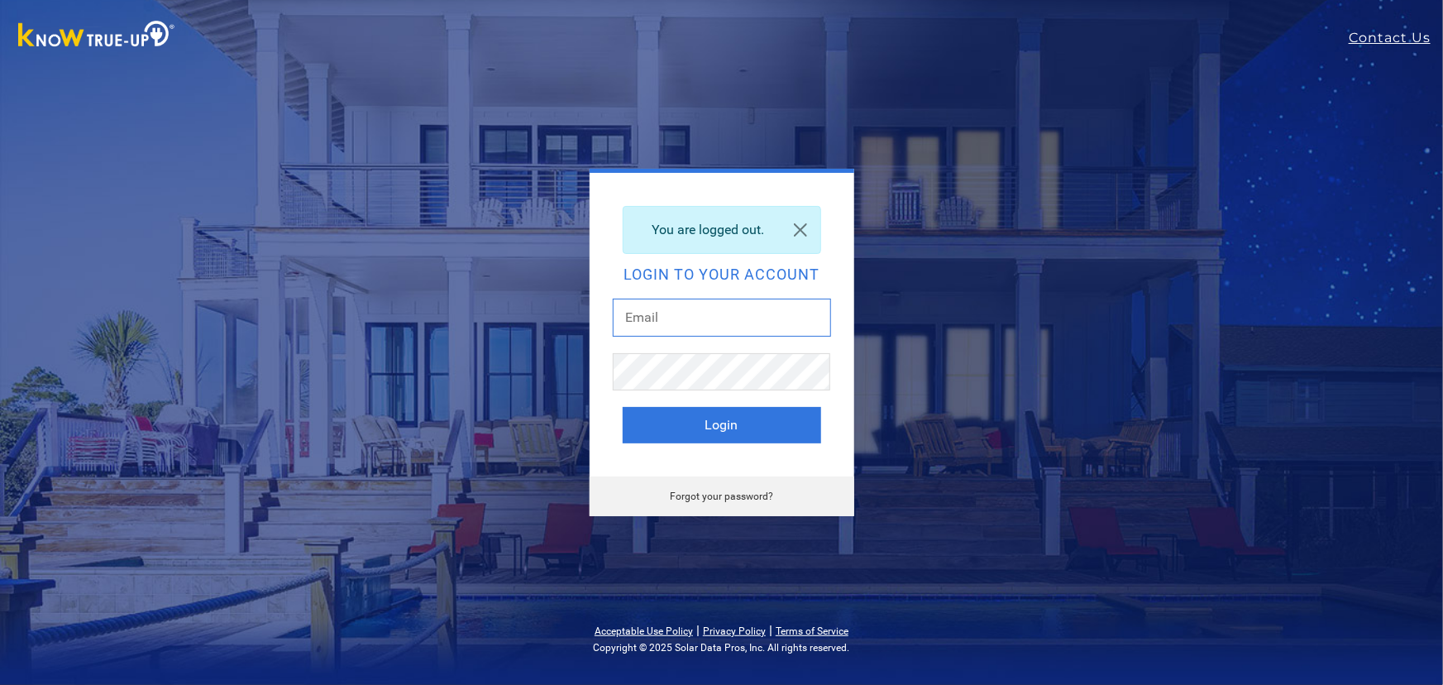
click at [672, 303] on input "text" at bounding box center [722, 318] width 218 height 38
type input "dgibby024@gmail.com"
click at [744, 427] on button "Login" at bounding box center [722, 425] width 198 height 36
